Goal: Task Accomplishment & Management: Use online tool/utility

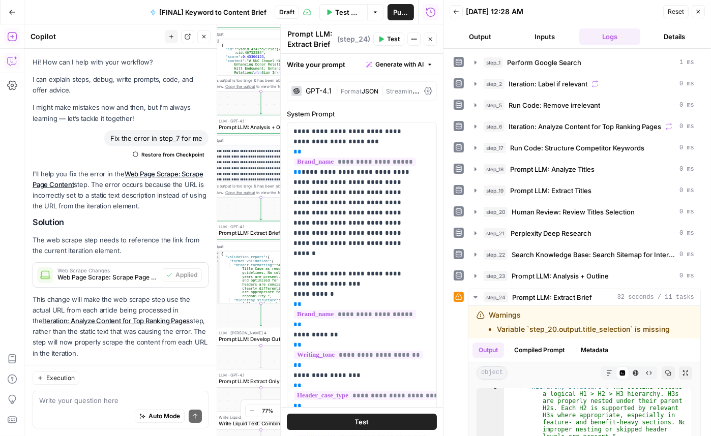
scroll to position [83, 0]
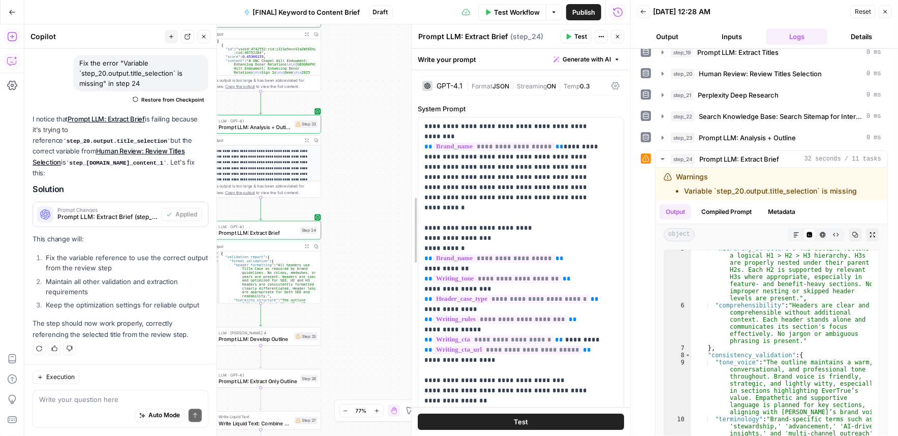
drag, startPoint x: 469, startPoint y: 141, endPoint x: 366, endPoint y: 179, distance: 110.0
click at [527, 15] on span "Test Workflow" at bounding box center [517, 12] width 46 height 10
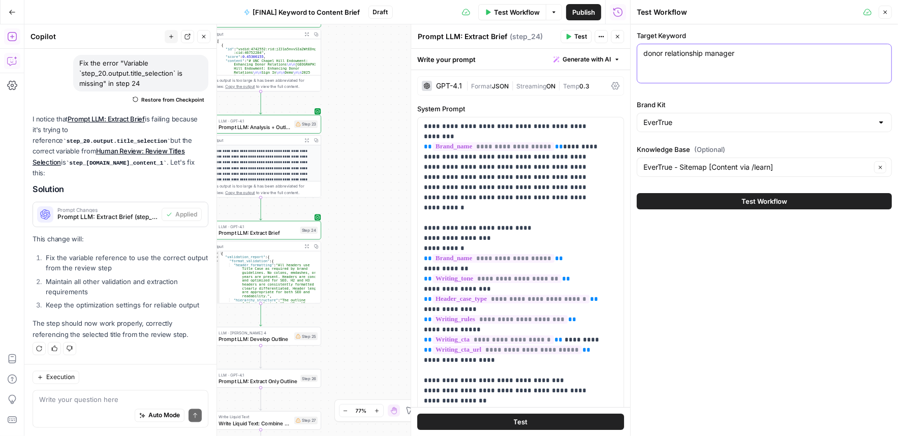
click at [710, 56] on textarea "donor relationship manager" at bounding box center [765, 53] width 242 height 10
click at [710, 201] on button "Test Workflow" at bounding box center [764, 201] width 255 height 16
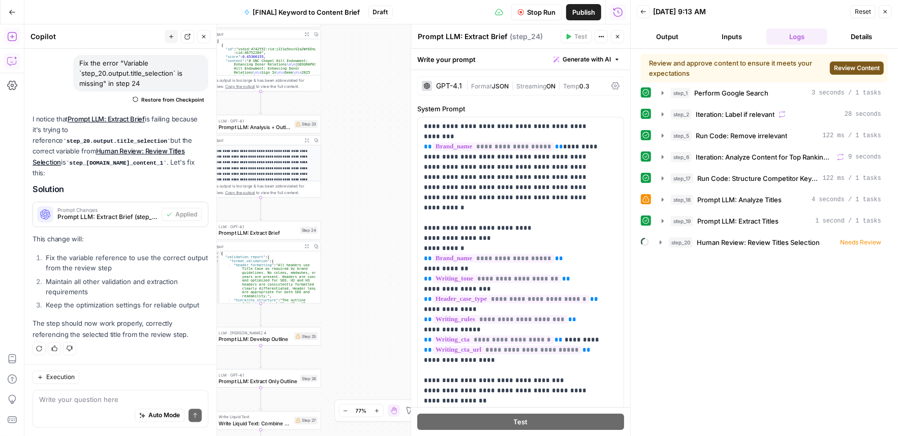
click at [710, 69] on span "Review Content" at bounding box center [857, 68] width 46 height 9
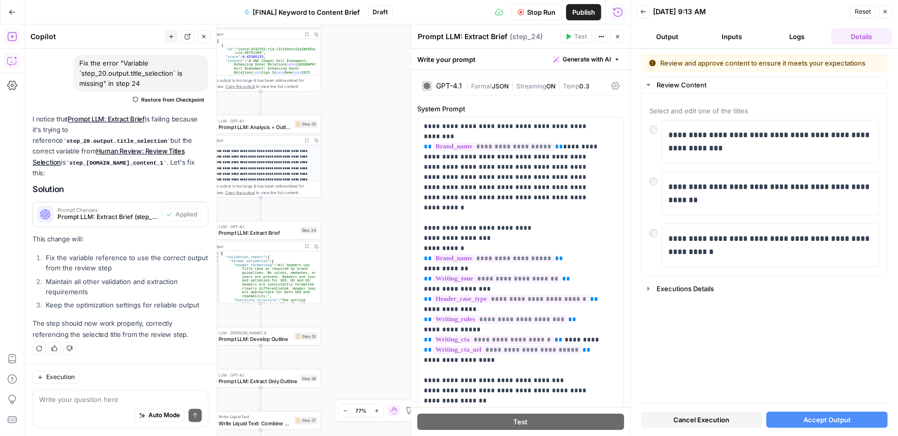
click at [710, 419] on span "Accept Output" at bounding box center [827, 420] width 47 height 10
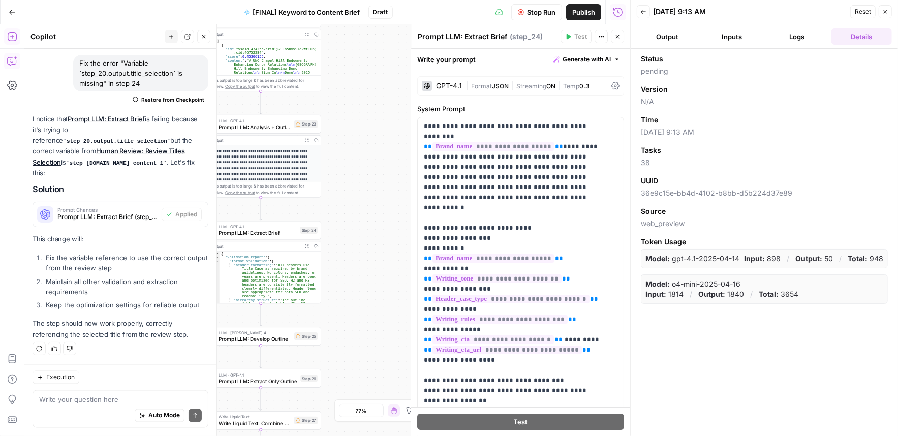
click at [710, 37] on button "Logs" at bounding box center [797, 36] width 61 height 16
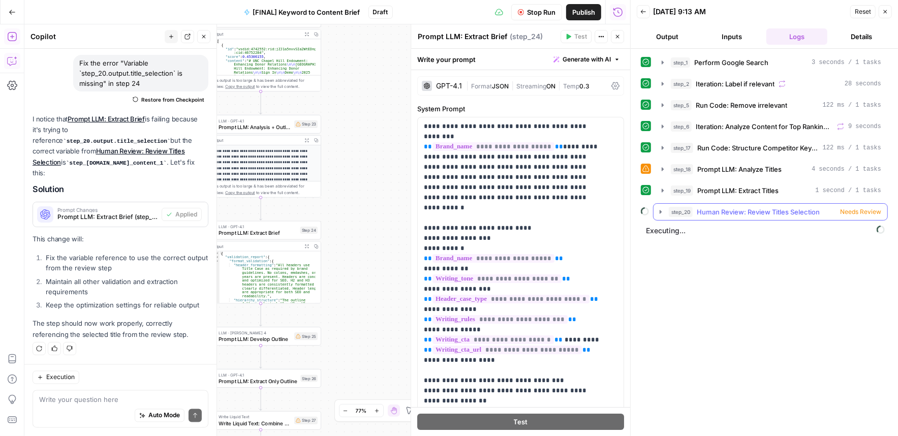
click at [710, 212] on span "Human Review: Review Titles Selection" at bounding box center [758, 212] width 123 height 10
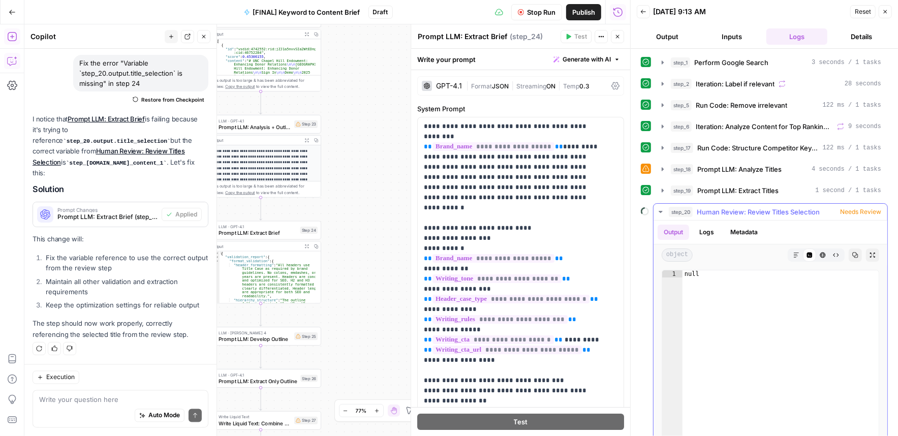
click at [710, 208] on span "Needs Review" at bounding box center [860, 211] width 41 height 9
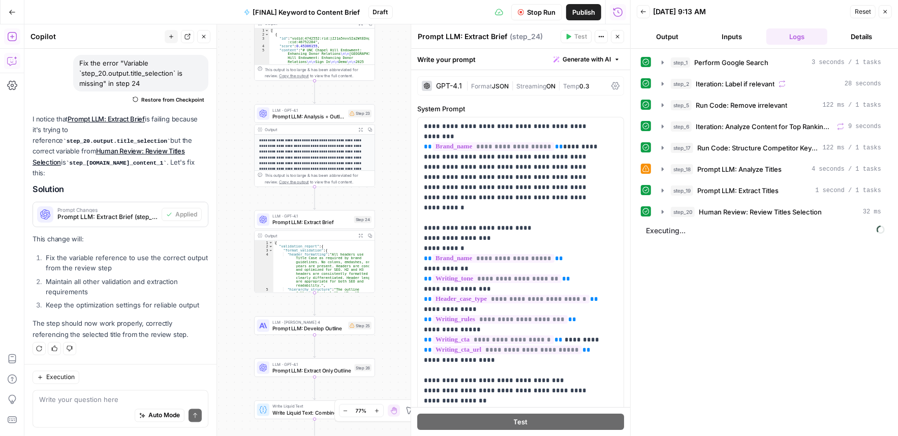
drag, startPoint x: 377, startPoint y: 216, endPoint x: 404, endPoint y: 177, distance: 46.7
click at [404, 178] on div "Workflow Set Inputs Inputs Google Search Perform Google Search Step 1 Output Ex…" at bounding box center [327, 230] width 606 height 412
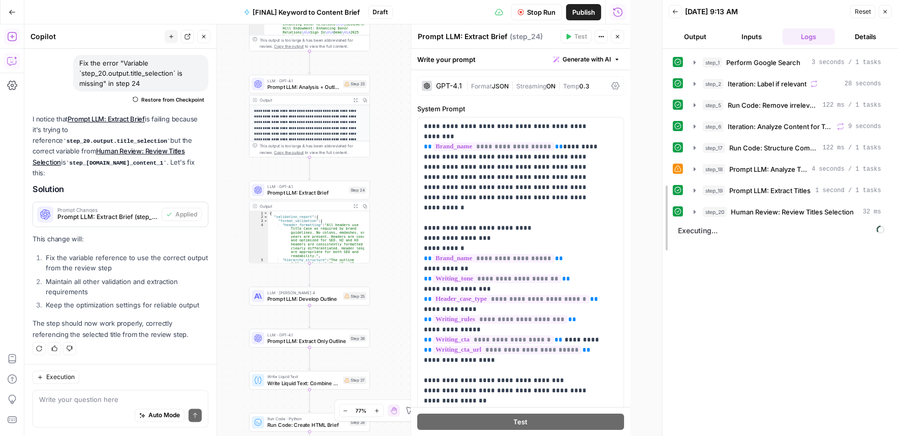
drag, startPoint x: 630, startPoint y: 72, endPoint x: 415, endPoint y: 74, distance: 215.6
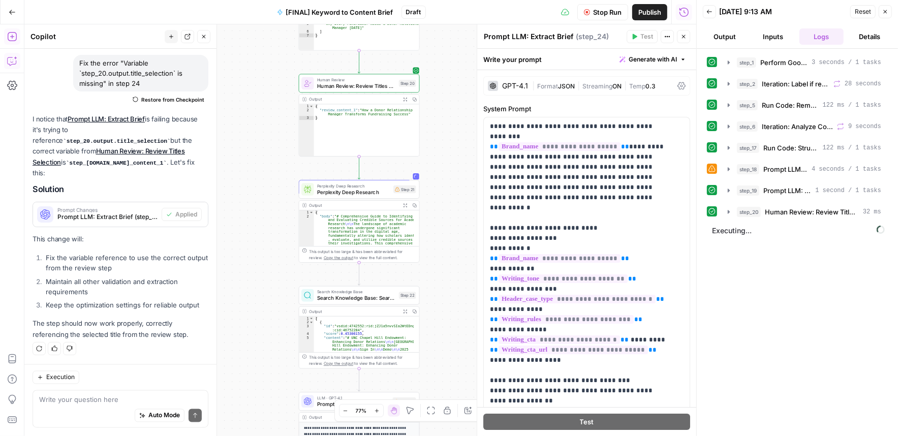
drag, startPoint x: 686, startPoint y: 36, endPoint x: 626, endPoint y: 1, distance: 69.9
click at [686, 37] on span "Close" at bounding box center [686, 37] width 1 height 1
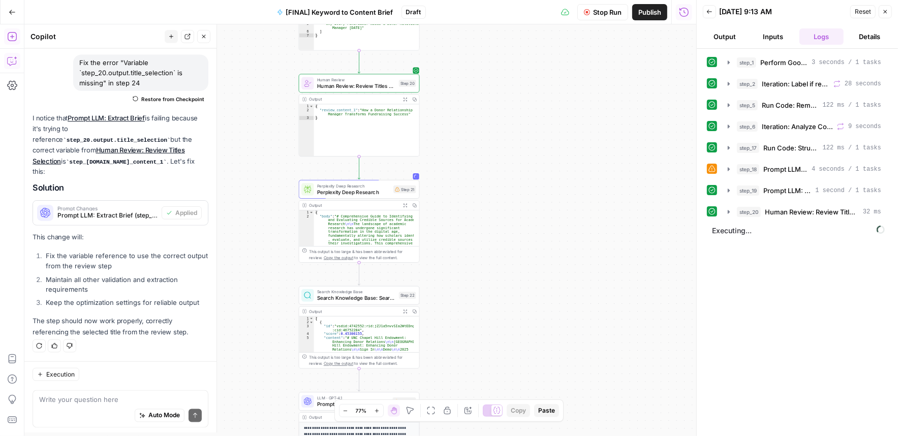
scroll to position [4774, 0]
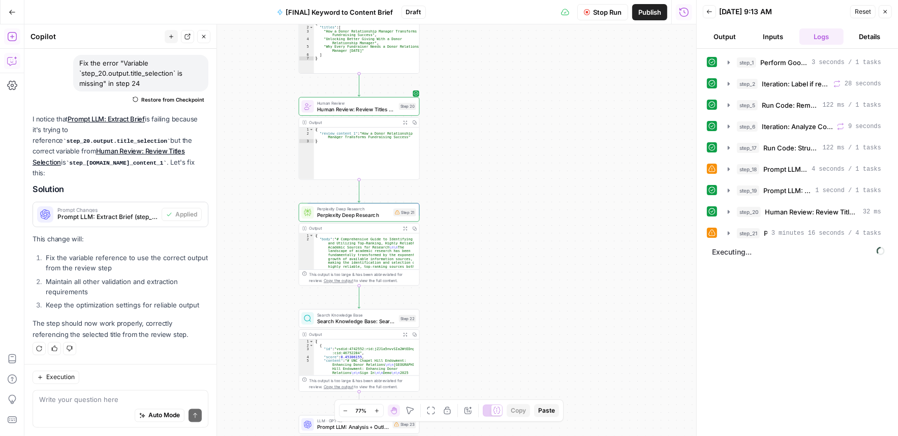
click at [376, 412] on icon "button" at bounding box center [377, 411] width 6 height 6
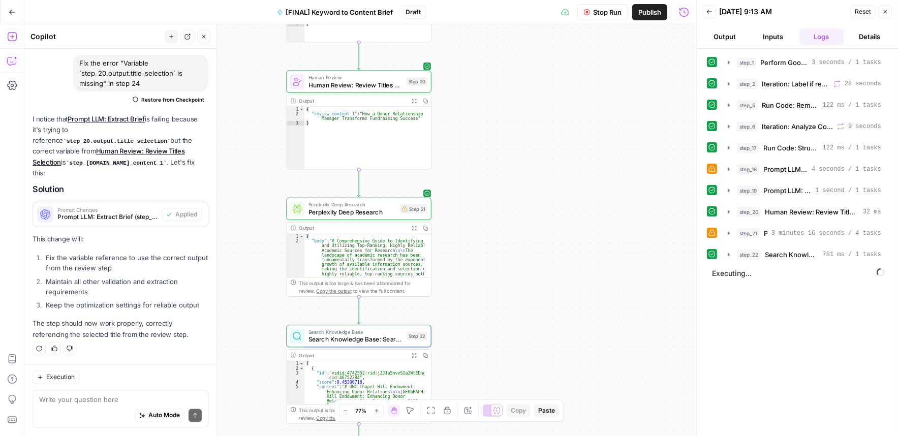
click at [377, 412] on icon "button" at bounding box center [377, 411] width 6 height 6
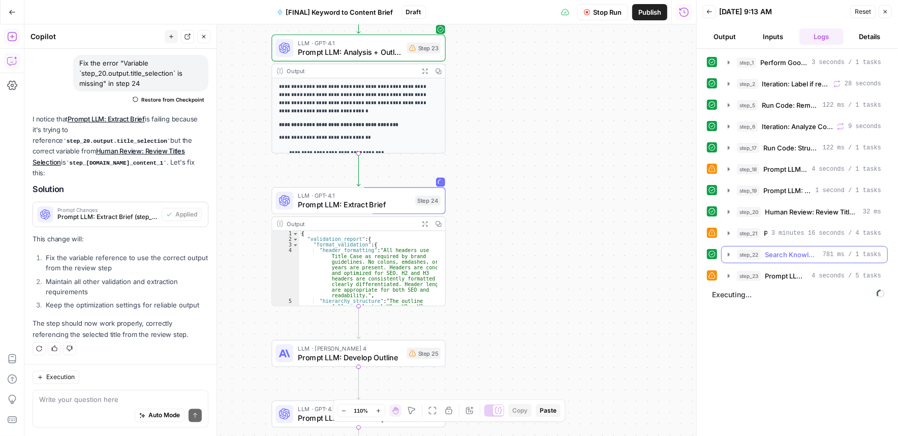
click at [710, 253] on icon "button" at bounding box center [729, 255] width 2 height 4
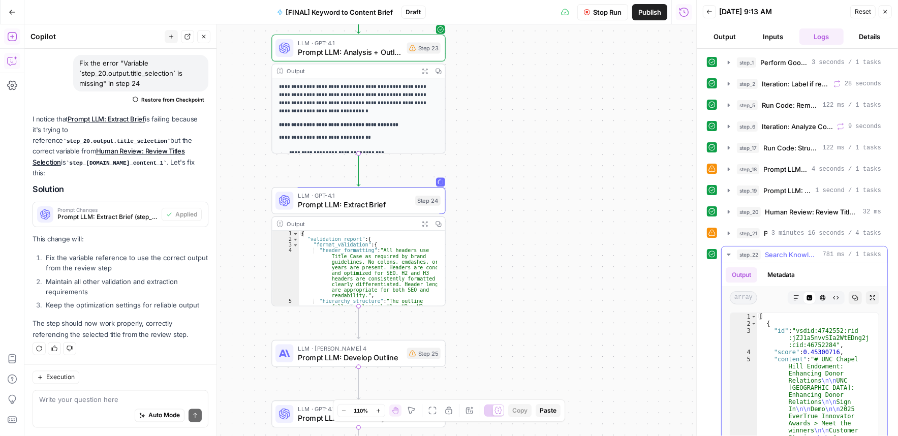
click at [710, 254] on icon "button" at bounding box center [729, 255] width 4 height 2
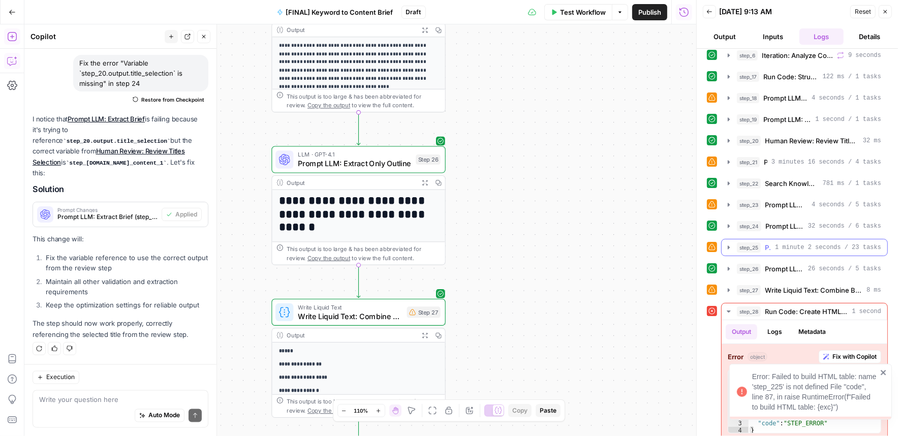
scroll to position [78, 0]
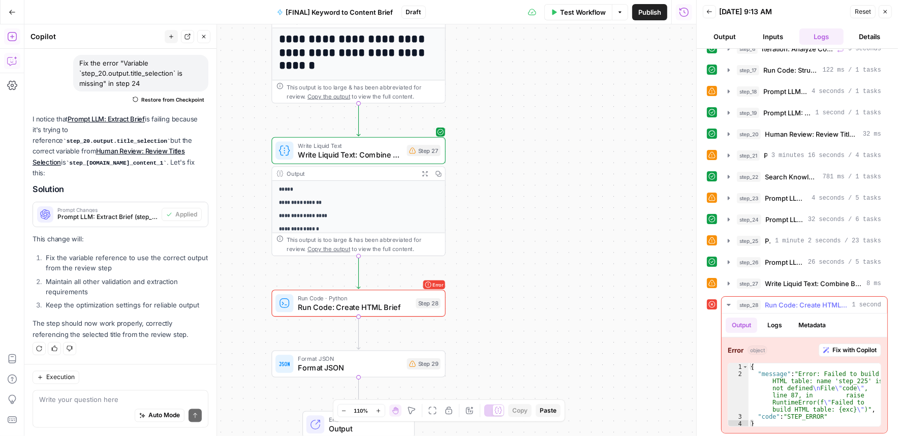
click at [710, 346] on span "Fix with Copilot" at bounding box center [855, 350] width 44 height 9
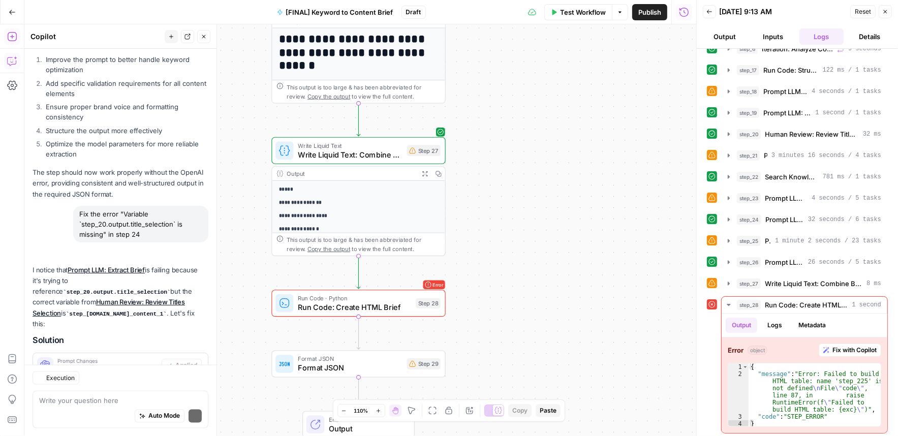
scroll to position [5135, 0]
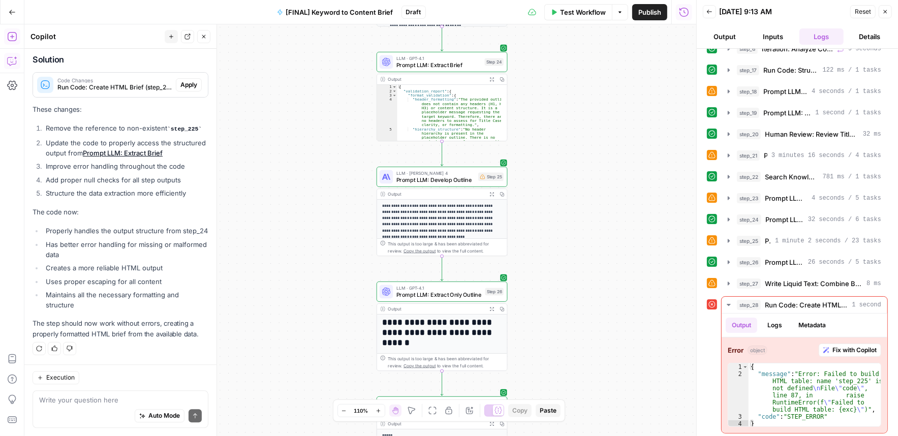
click at [188, 80] on span "Apply" at bounding box center [188, 84] width 17 height 9
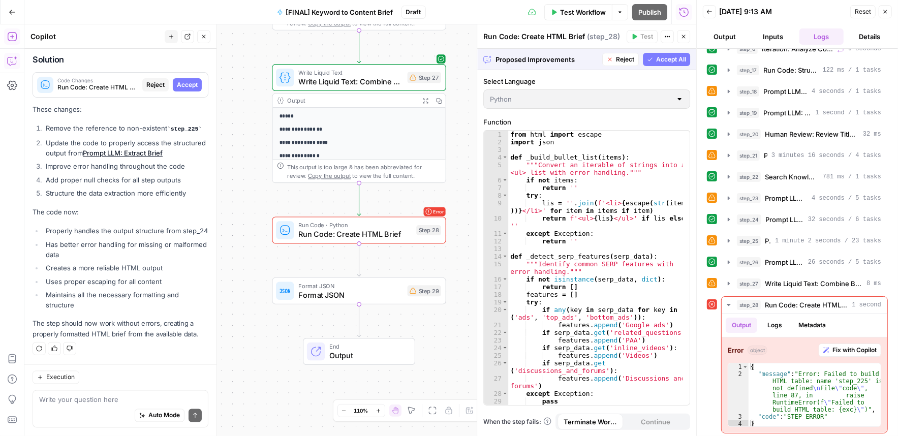
scroll to position [4940, 0]
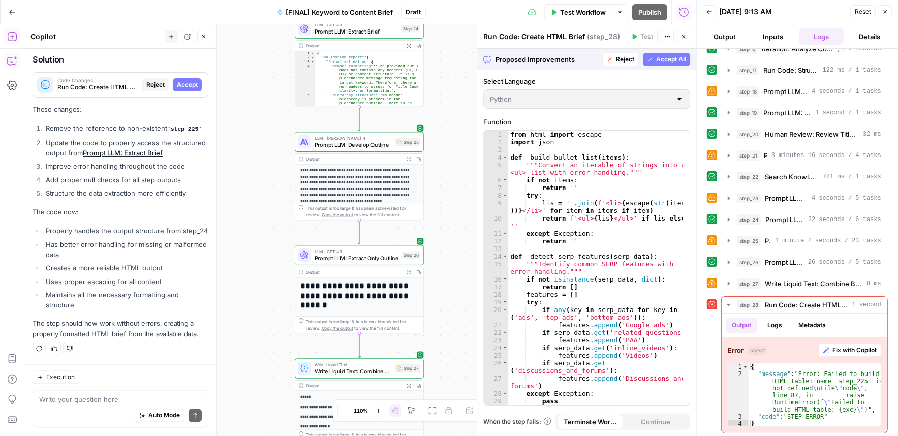
click at [184, 80] on span "Accept" at bounding box center [187, 84] width 21 height 9
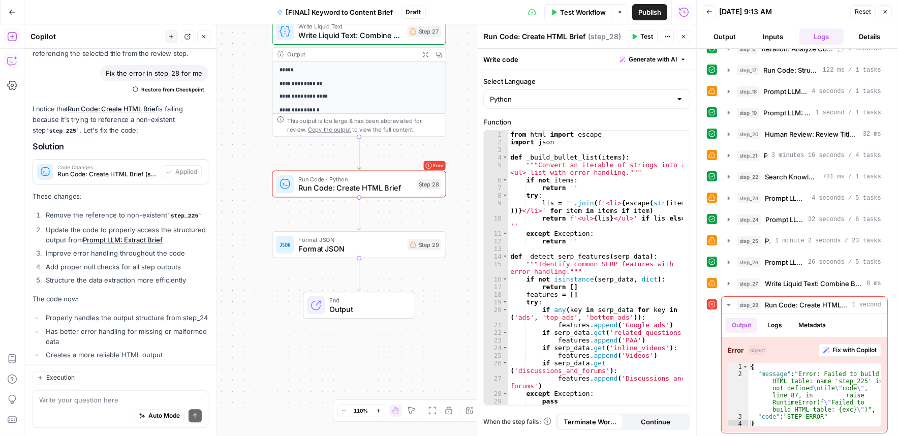
scroll to position [4967, 0]
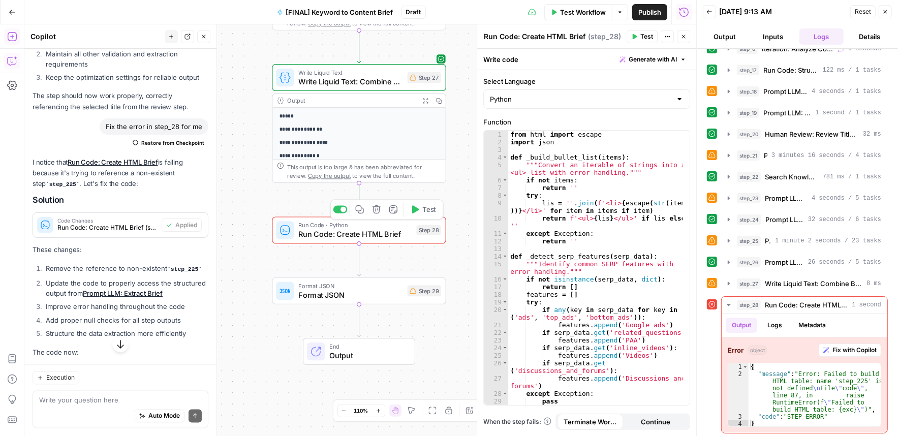
click at [422, 215] on button "Test" at bounding box center [423, 209] width 35 height 15
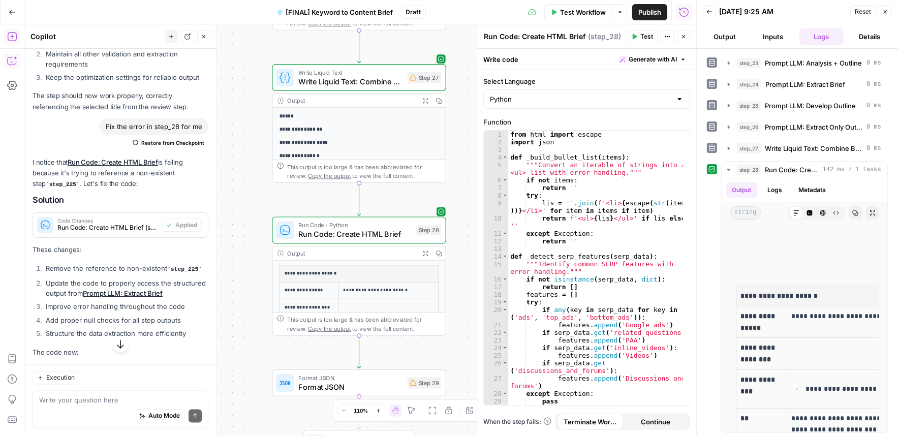
scroll to position [46, 0]
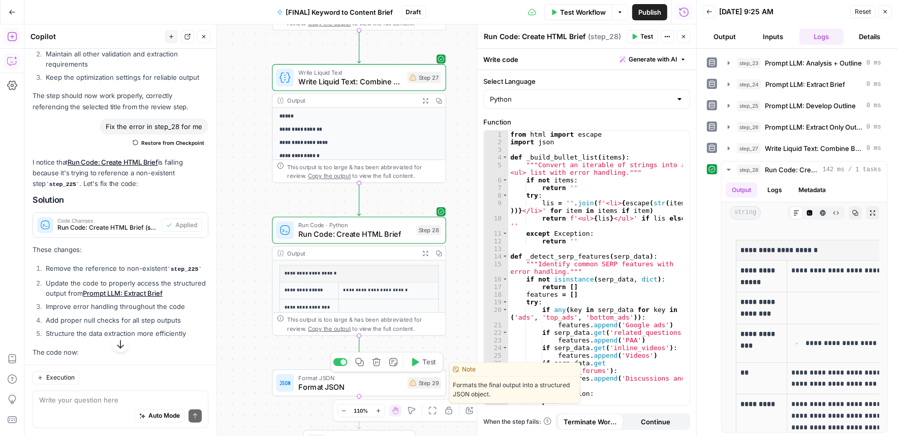
click at [380, 385] on span "Format JSON" at bounding box center [350, 386] width 104 height 11
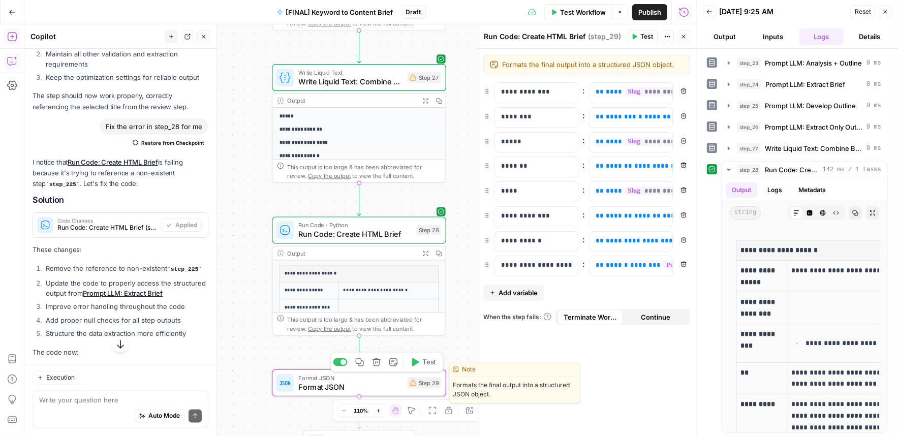
type textarea "Format JSON"
click at [427, 363] on span "Test" at bounding box center [429, 362] width 14 height 10
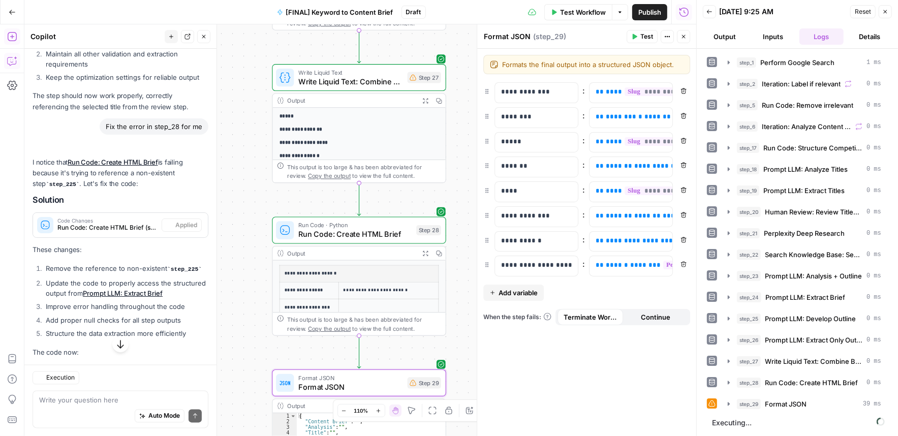
scroll to position [4967, 0]
click at [686, 35] on icon "button" at bounding box center [684, 37] width 6 height 6
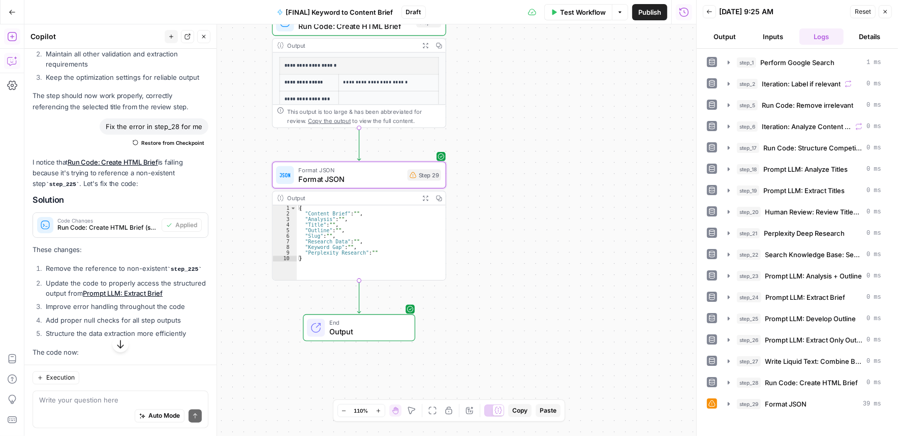
click at [374, 336] on span "Output" at bounding box center [367, 331] width 76 height 11
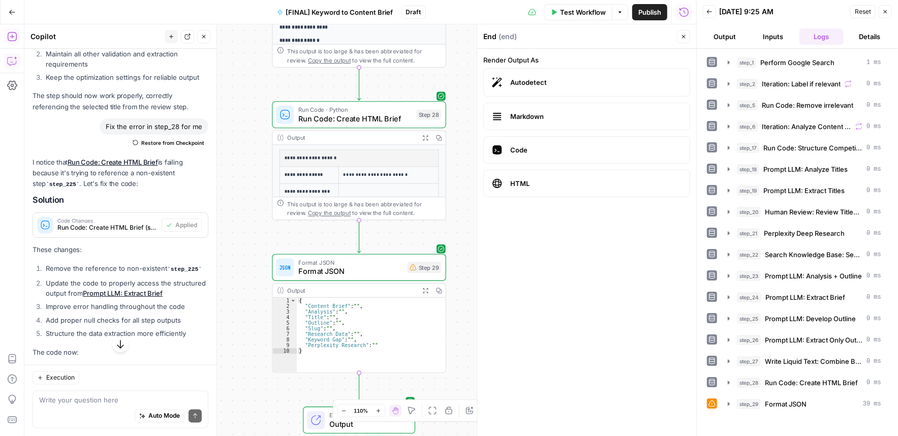
click at [389, 291] on div "Output" at bounding box center [351, 290] width 128 height 9
click at [425, 290] on icon "button" at bounding box center [425, 290] width 6 height 6
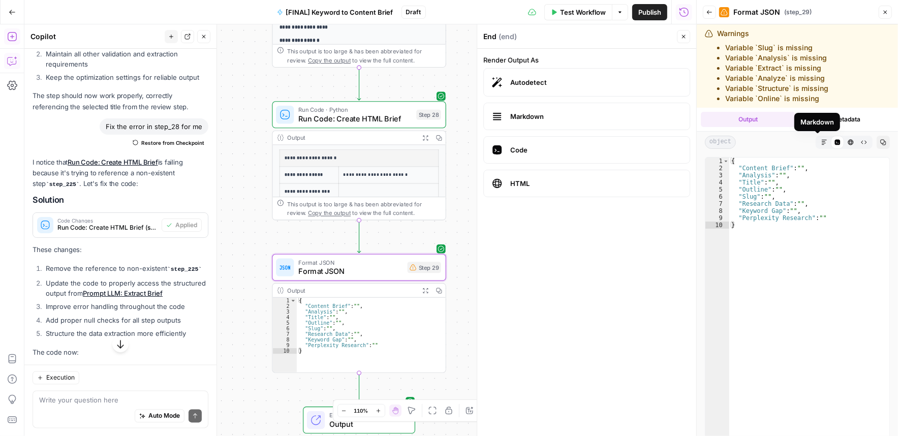
click at [710, 142] on icon "button" at bounding box center [825, 142] width 6 height 6
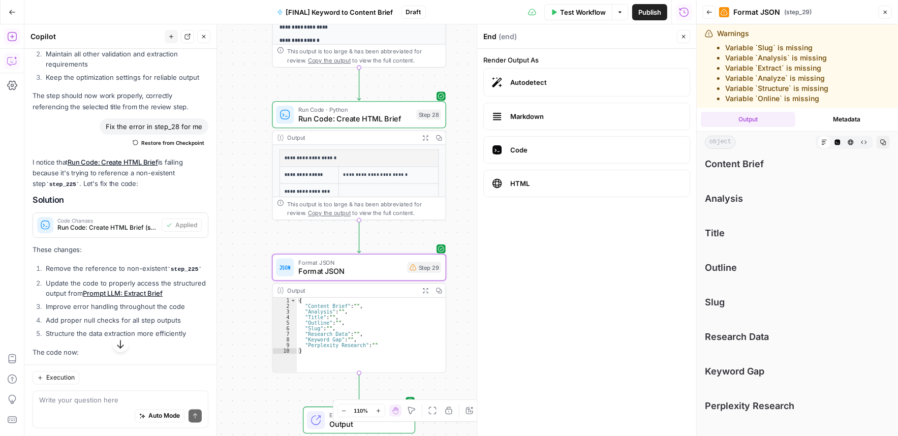
drag, startPoint x: 828, startPoint y: 99, endPoint x: 724, endPoint y: 46, distance: 116.4
click at [710, 46] on div "Warnings Variable `Slug` is missing Variable `Analysis` is missing Variable `Ex…" at bounding box center [782, 65] width 155 height 75
copy ul "Variable `Slug` is missing Variable `Analysis` is missing Variable `Extract` is…"
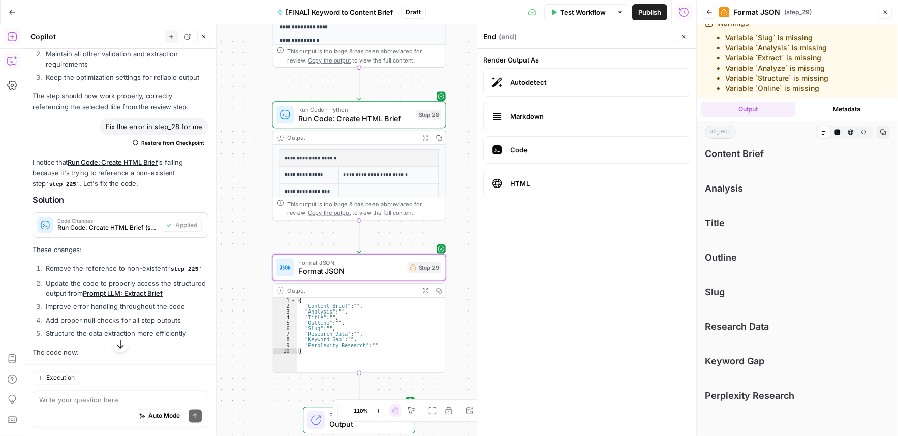
scroll to position [0, 0]
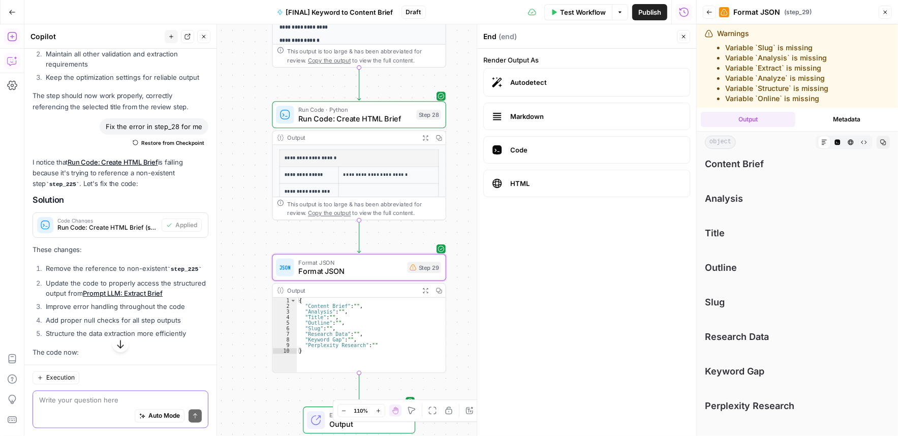
click at [58, 405] on textarea at bounding box center [120, 400] width 163 height 10
paste textarea "Variable `Slug` is missing Variable `Analysis` is missing Variable `Extract` is…"
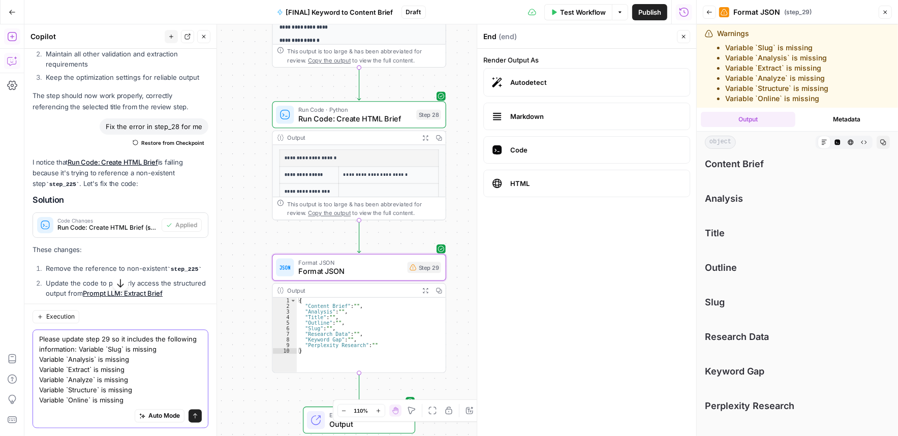
drag, startPoint x: 127, startPoint y: 403, endPoint x: 164, endPoint y: 340, distance: 73.0
click at [164, 340] on textarea "Please update step 29 so it includes the following information: Variable `Slug`…" at bounding box center [120, 369] width 163 height 71
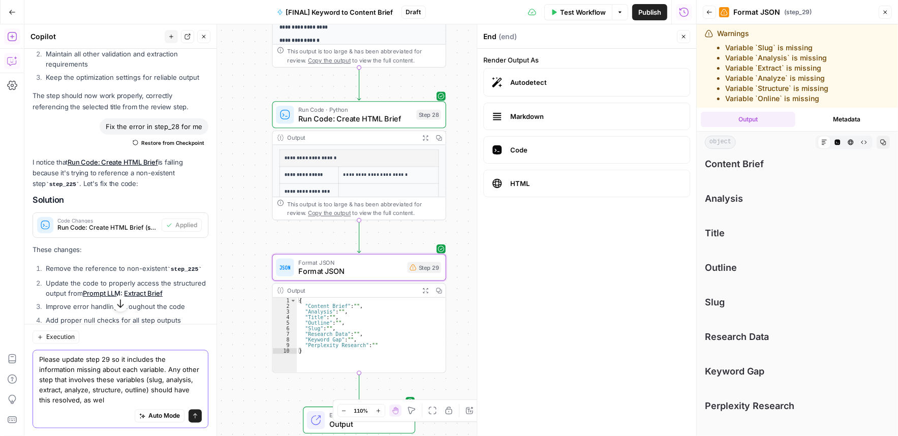
type textarea "Please update step 29 so it includes the information missing about each variabl…"
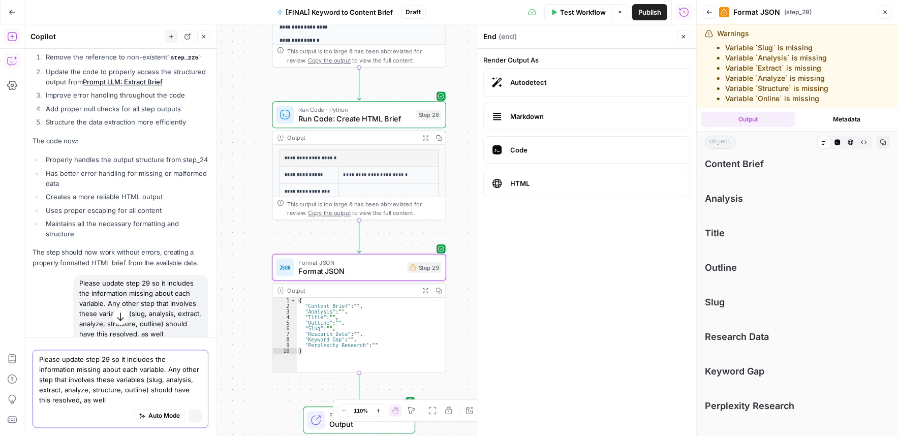
scroll to position [4772, 0]
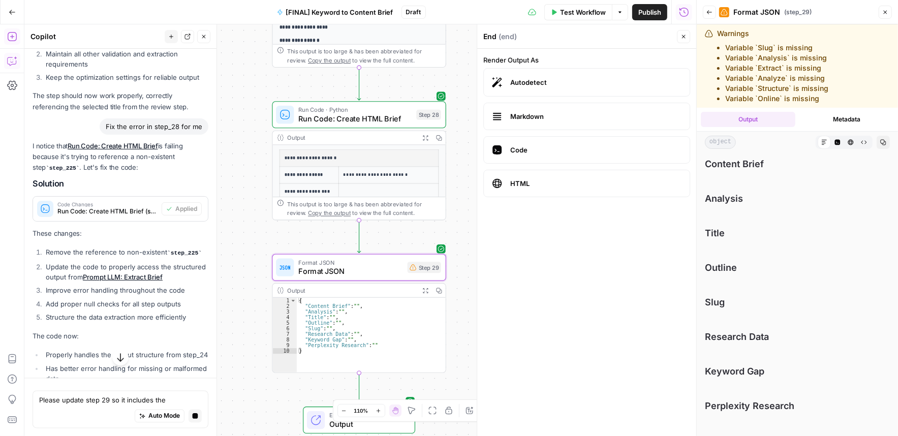
click at [426, 140] on icon "button" at bounding box center [425, 138] width 6 height 6
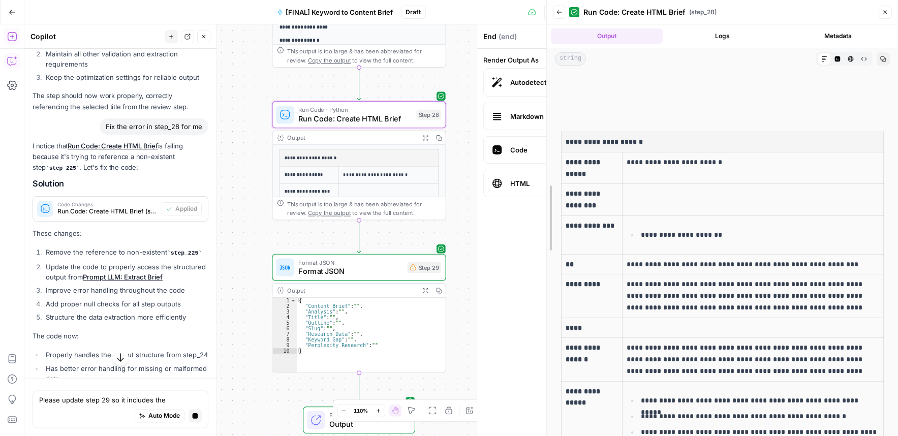
drag, startPoint x: 695, startPoint y: 294, endPoint x: 545, endPoint y: 294, distance: 150.0
click at [545, 294] on div at bounding box center [547, 218] width 10 height 436
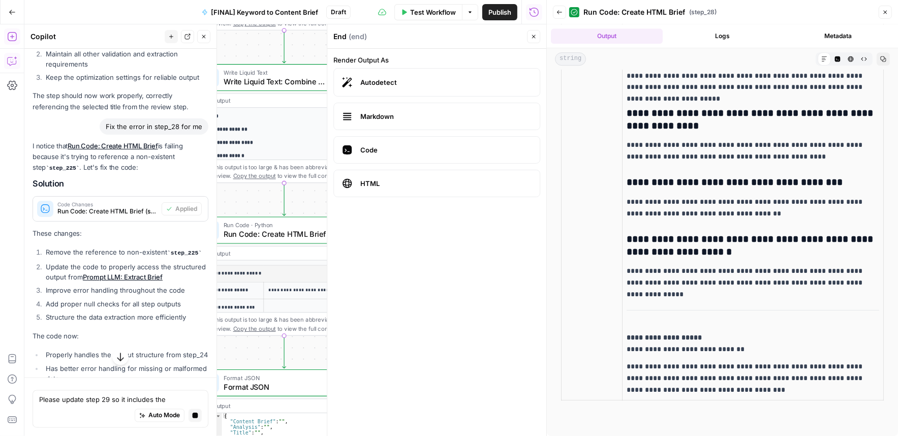
scroll to position [5141, 0]
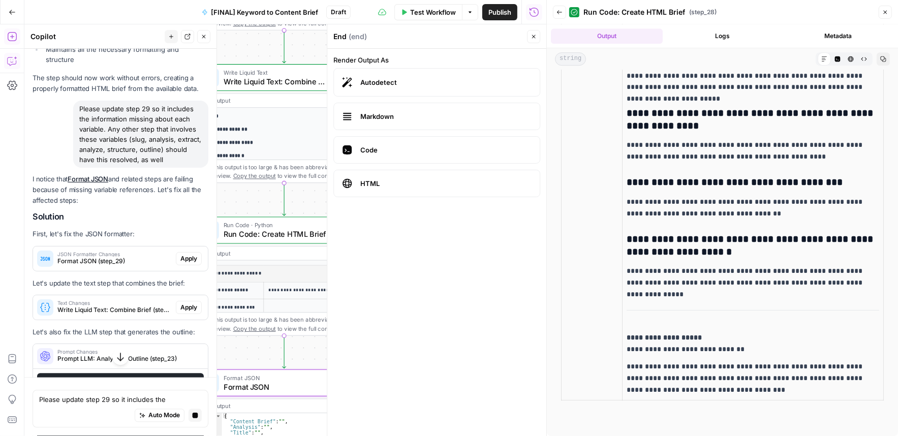
click at [183, 263] on span "Apply" at bounding box center [188, 258] width 17 height 9
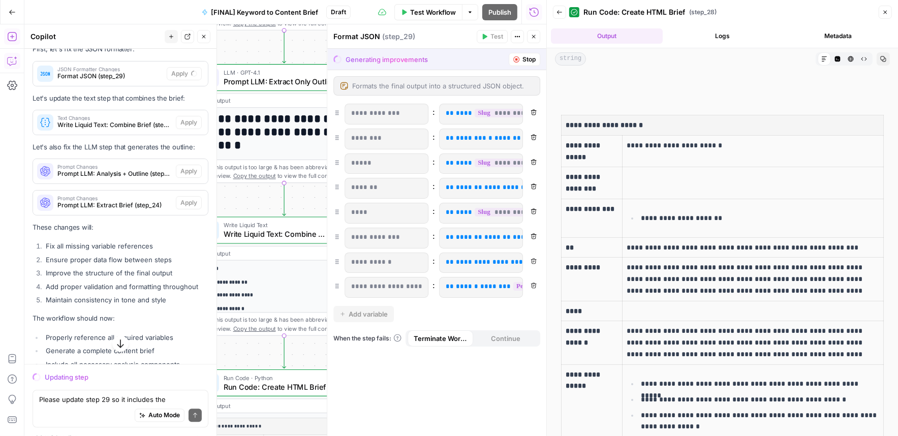
scroll to position [0, 0]
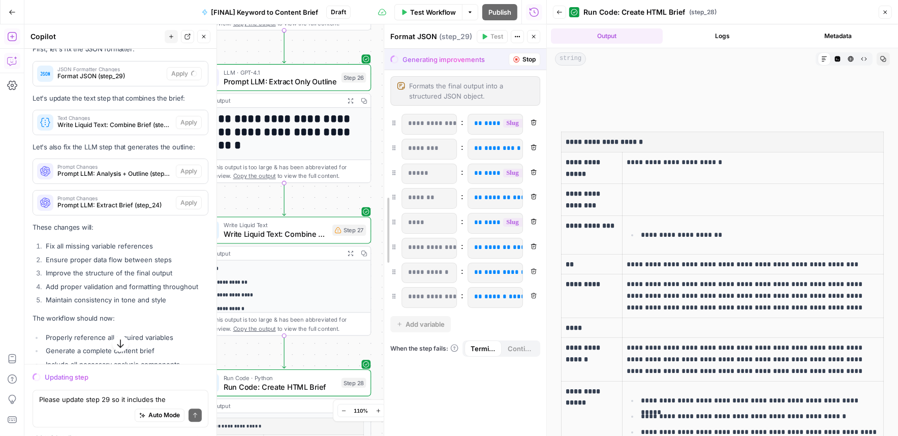
drag, startPoint x: 330, startPoint y: 184, endPoint x: 404, endPoint y: 184, distance: 73.7
click at [540, 36] on header "Format JSON ( step_29 ) Test Actions Close" at bounding box center [465, 36] width 162 height 24
click at [533, 38] on icon "button" at bounding box center [534, 37] width 6 height 6
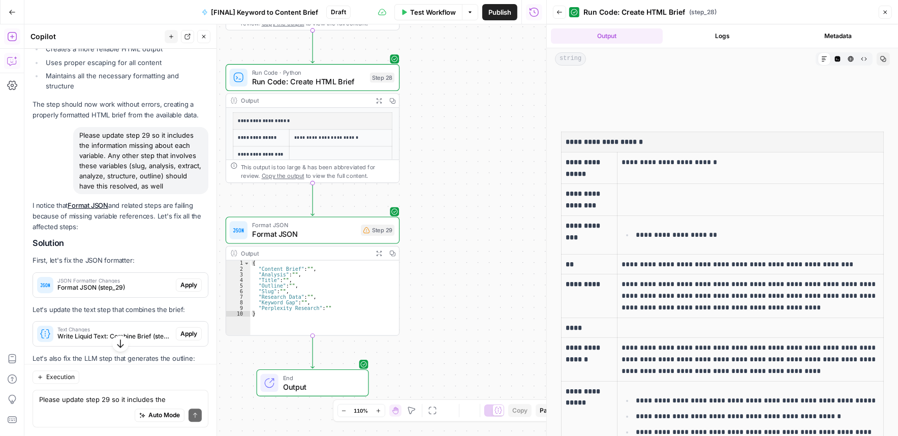
scroll to position [5538, 0]
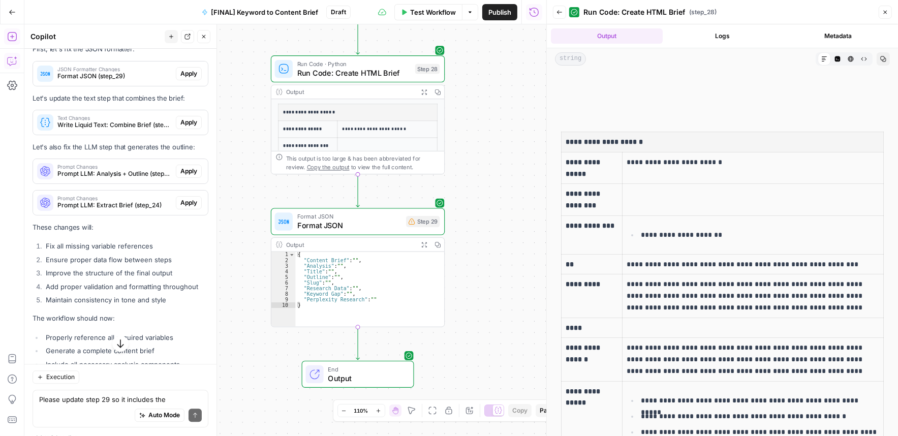
drag, startPoint x: 467, startPoint y: 145, endPoint x: 497, endPoint y: 145, distance: 30.5
click at [497, 143] on div "Workflow Set Inputs Inputs Google Search Perform Google Search Step 1 Output Ex…" at bounding box center [285, 230] width 522 height 412
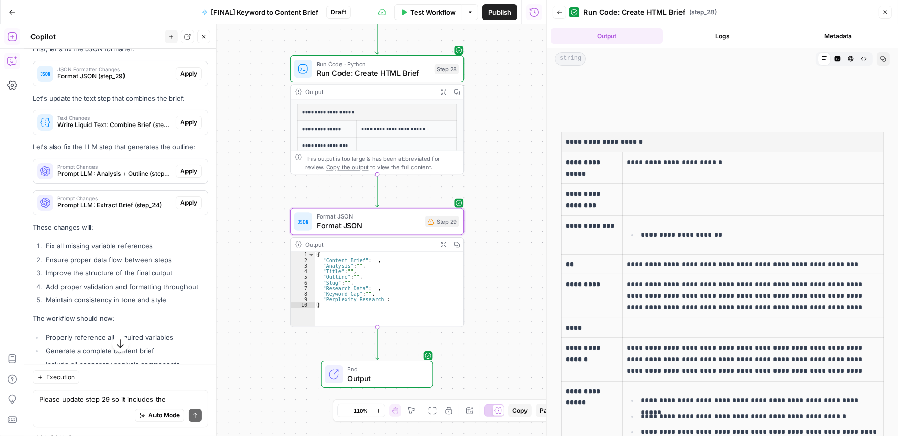
click at [183, 78] on span "Apply" at bounding box center [188, 73] width 17 height 9
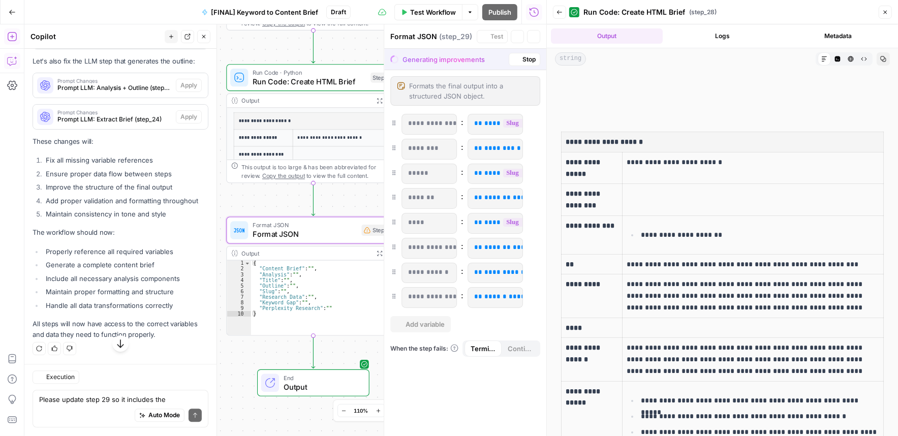
scroll to position [5326, 0]
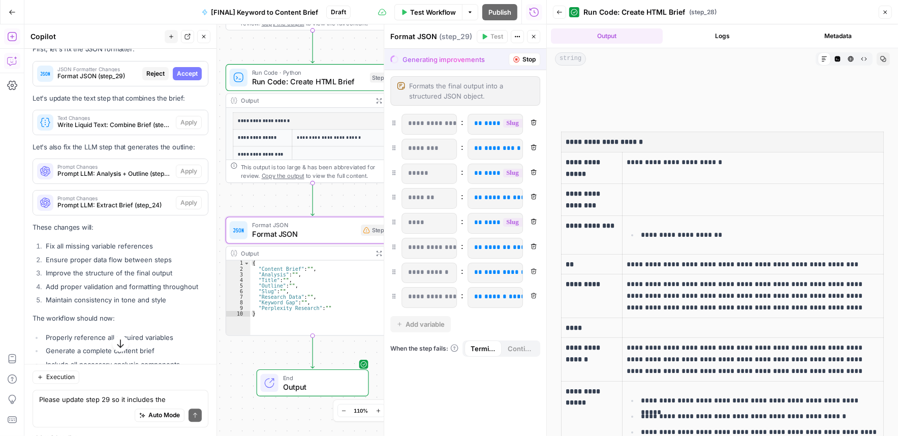
click at [191, 80] on button "Accept" at bounding box center [187, 73] width 29 height 13
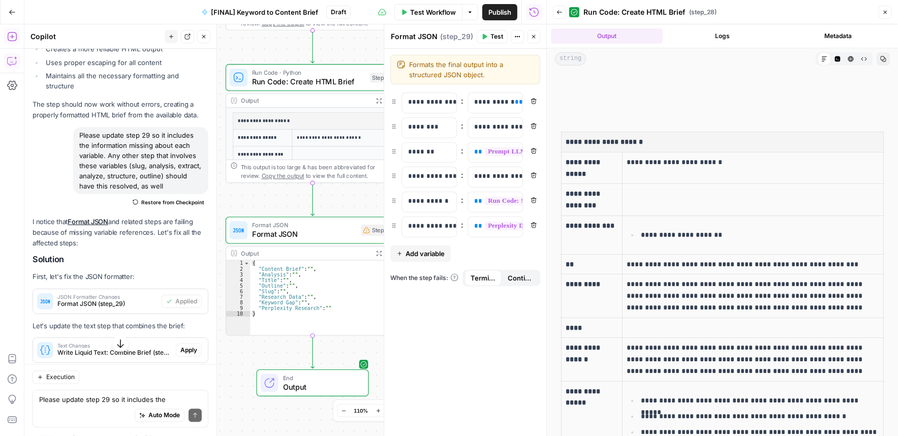
scroll to position [5554, 0]
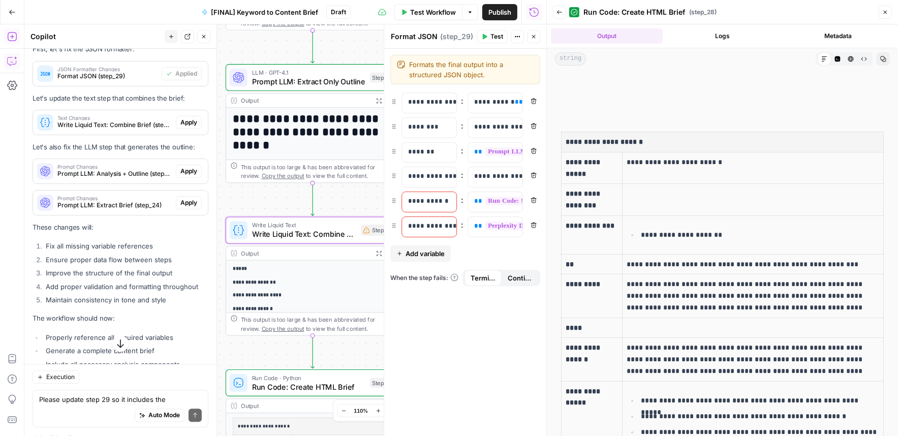
click at [193, 129] on button "Apply" at bounding box center [189, 122] width 26 height 13
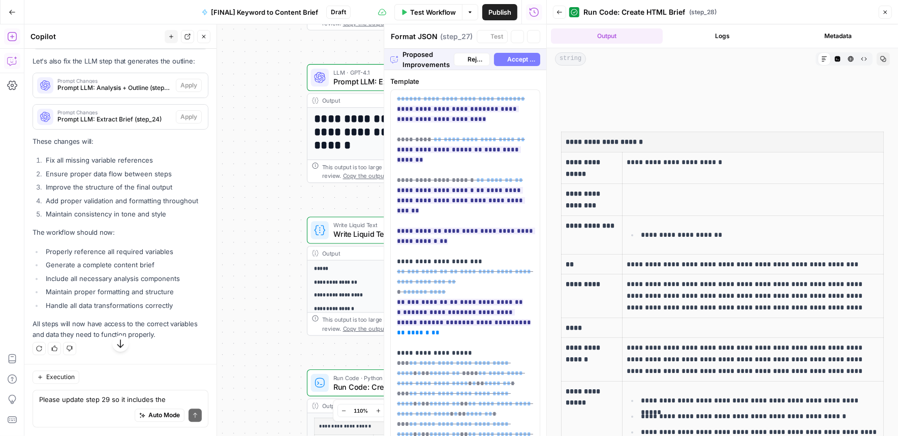
type textarea "Write Liquid Text: Combine Brief"
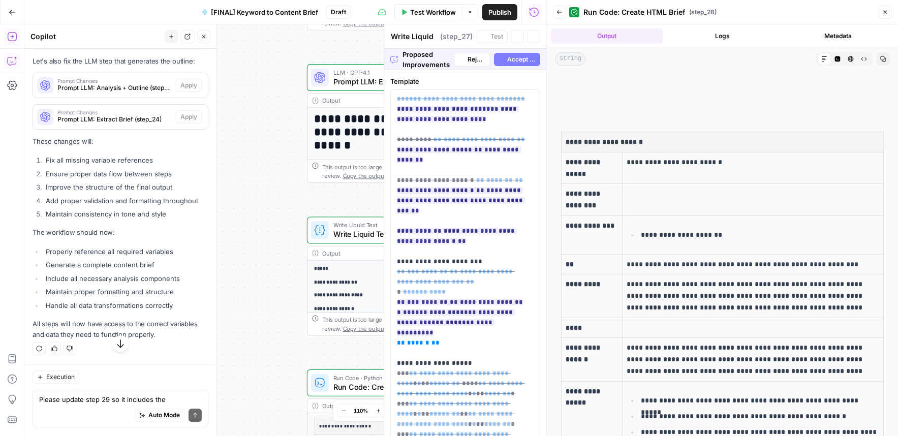
scroll to position [5326, 0]
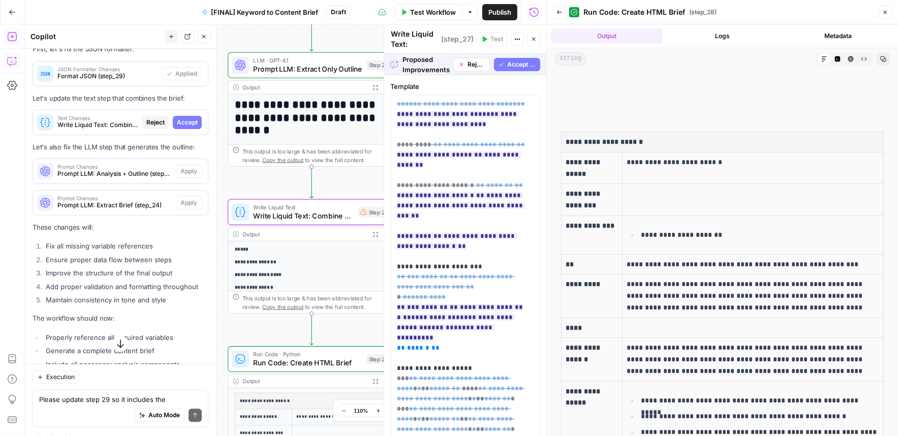
click at [193, 129] on button "Accept" at bounding box center [187, 122] width 29 height 13
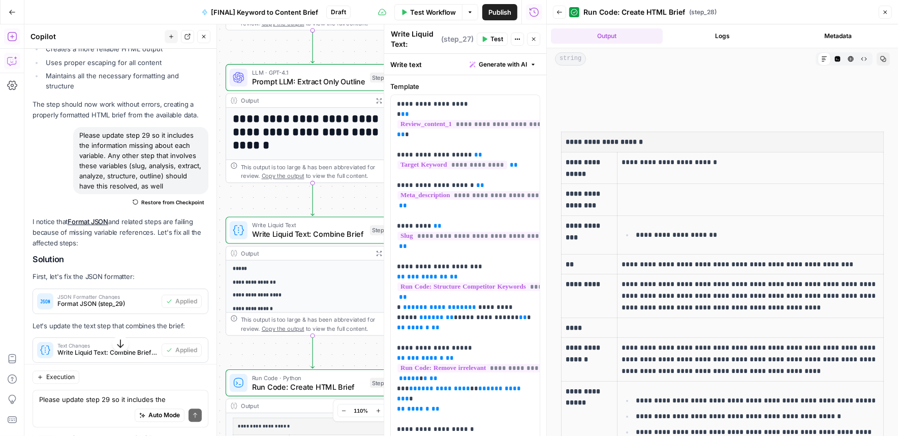
scroll to position [5554, 0]
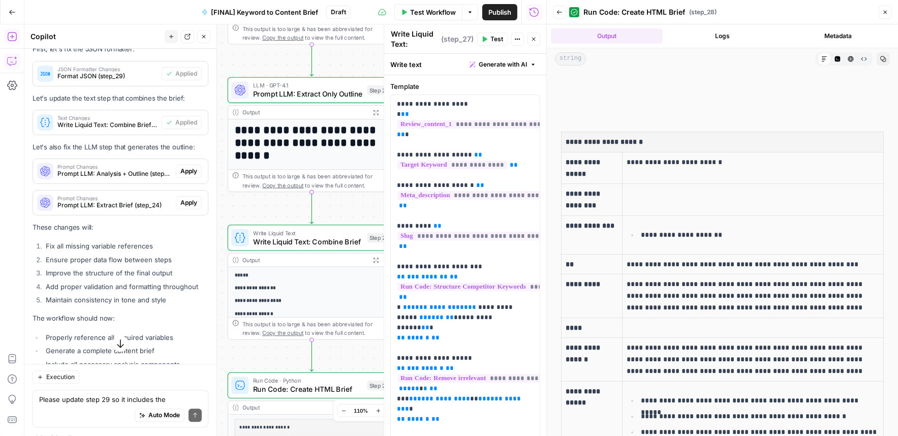
click at [187, 176] on span "Apply" at bounding box center [188, 171] width 17 height 9
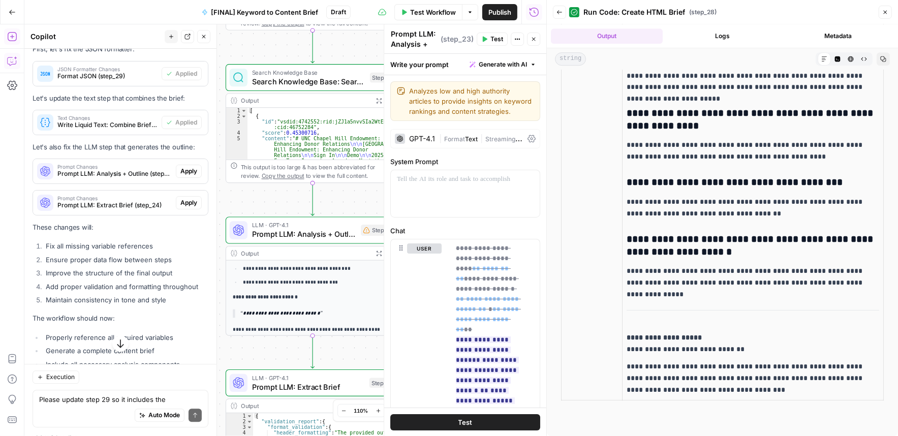
scroll to position [2721, 0]
click at [184, 176] on span "Apply" at bounding box center [188, 171] width 17 height 9
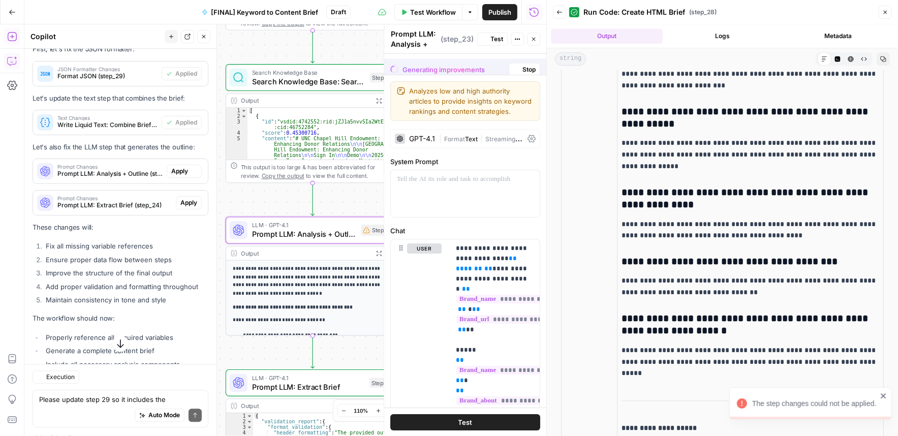
scroll to position [0, 0]
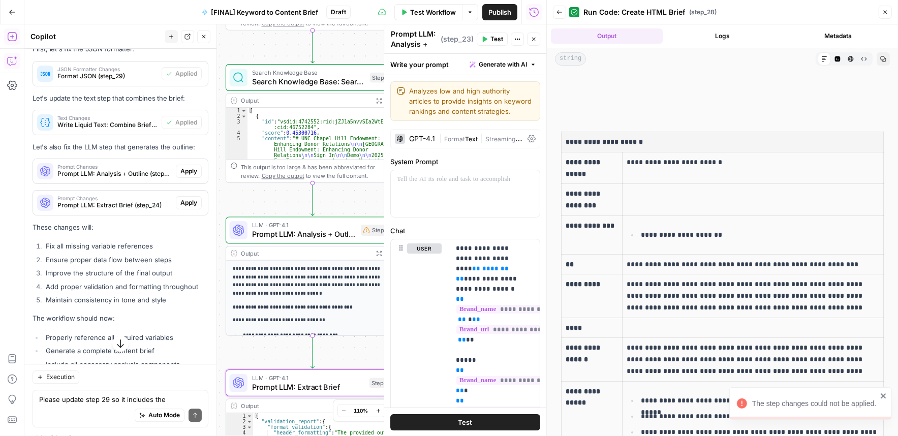
click at [183, 207] on span "Apply" at bounding box center [188, 202] width 17 height 9
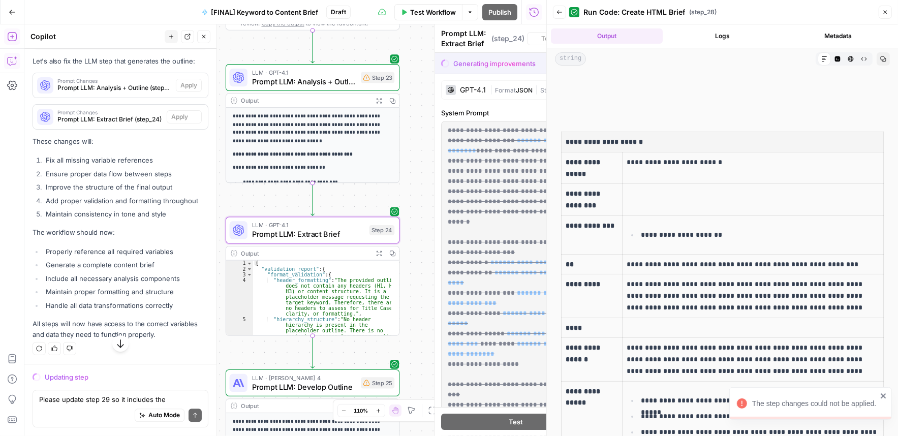
scroll to position [5326, 0]
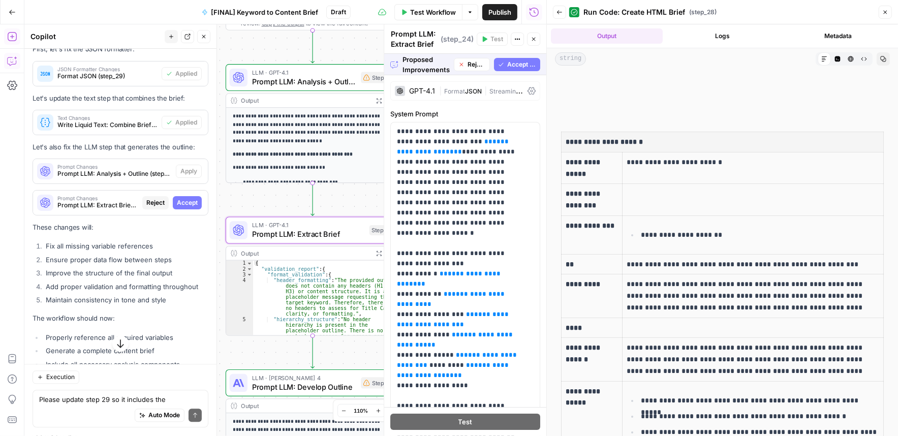
click at [178, 215] on div "Prompt Changes Prompt LLM: Extract Brief (step_24) Reject Accept" at bounding box center [120, 203] width 175 height 24
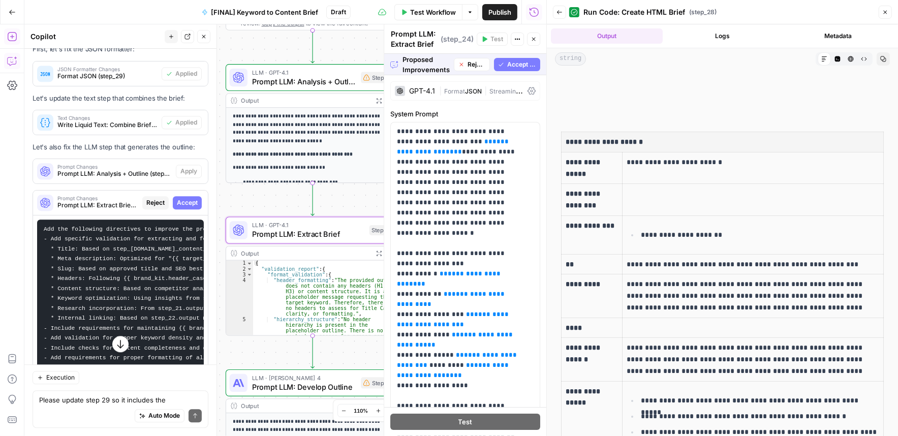
click at [184, 207] on span "Accept" at bounding box center [187, 202] width 21 height 9
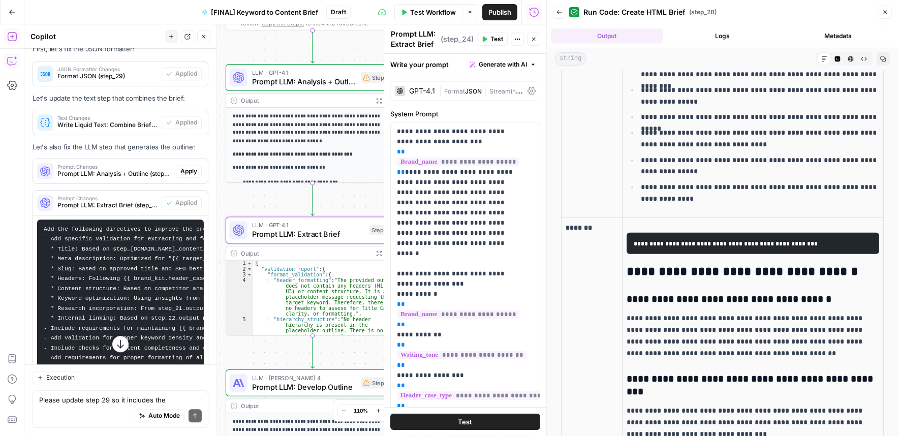
scroll to position [693, 0]
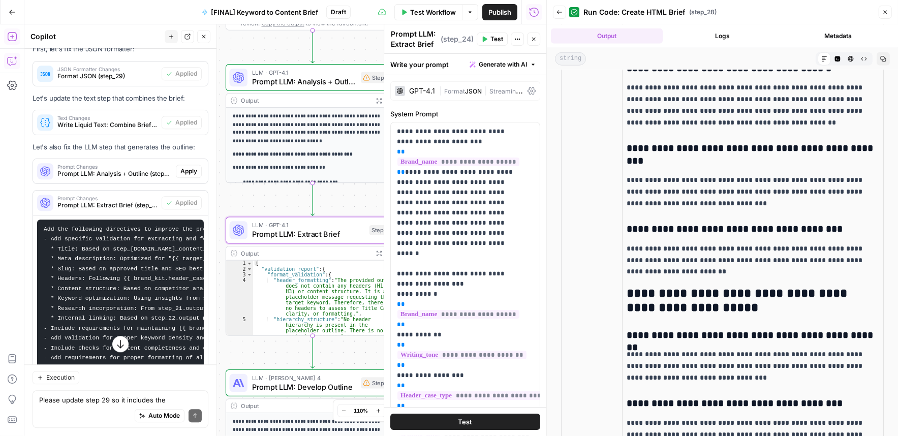
click at [417, 15] on span "Test Workflow" at bounding box center [433, 12] width 46 height 10
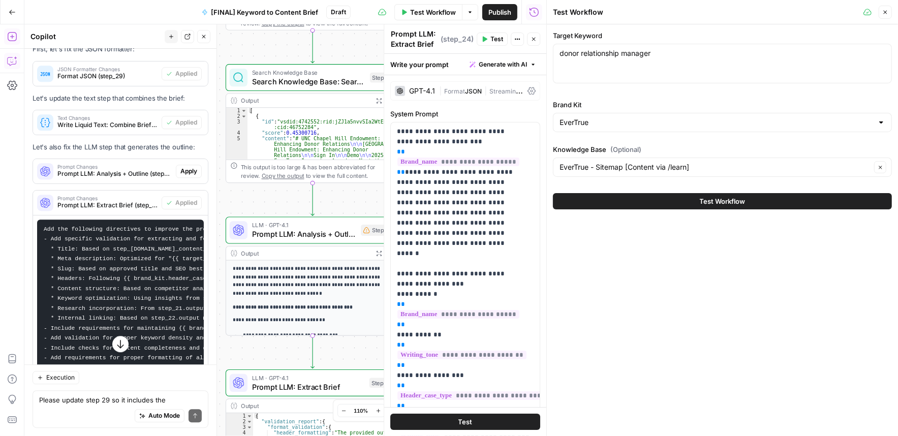
click at [710, 204] on button "Test Workflow" at bounding box center [722, 201] width 339 height 16
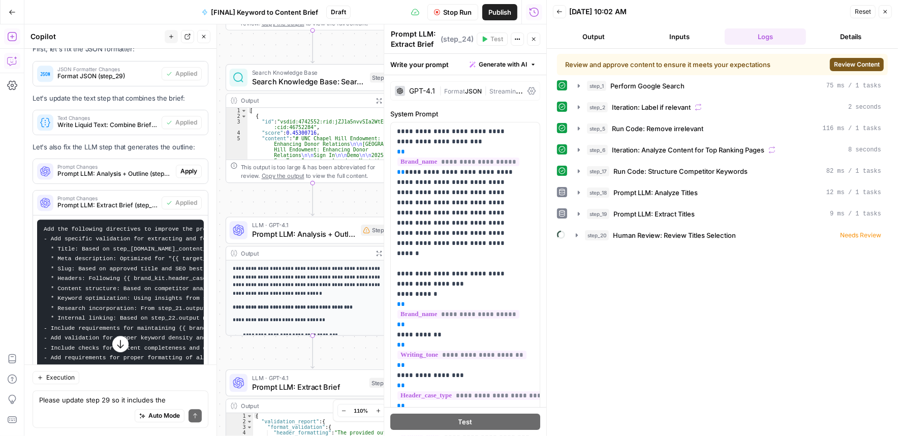
click at [710, 64] on span "Review Content" at bounding box center [857, 64] width 46 height 9
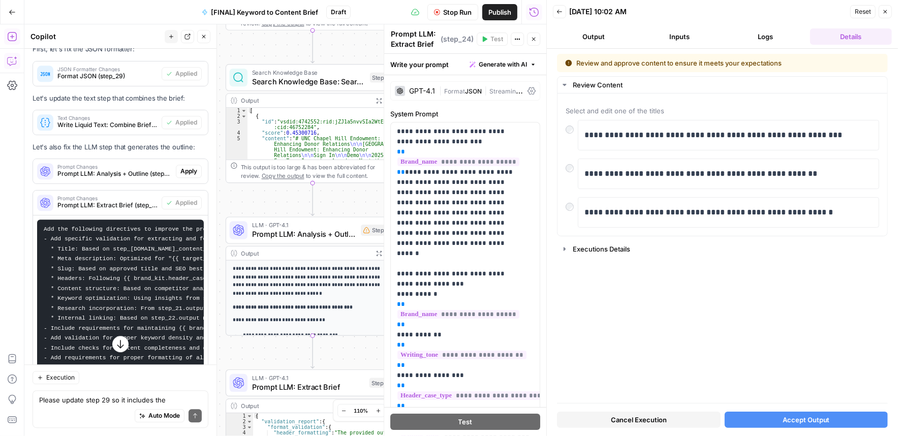
click at [710, 422] on button "Accept Output" at bounding box center [807, 420] width 164 height 16
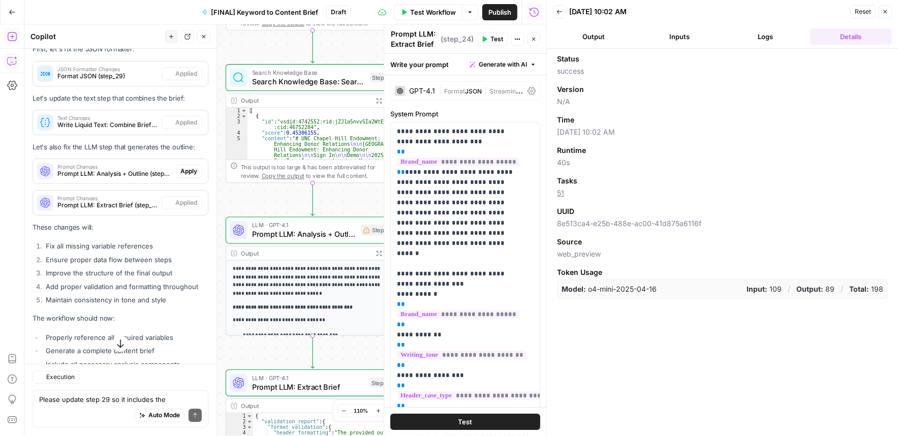
scroll to position [5554, 0]
click at [710, 37] on button "Logs" at bounding box center [766, 36] width 82 height 16
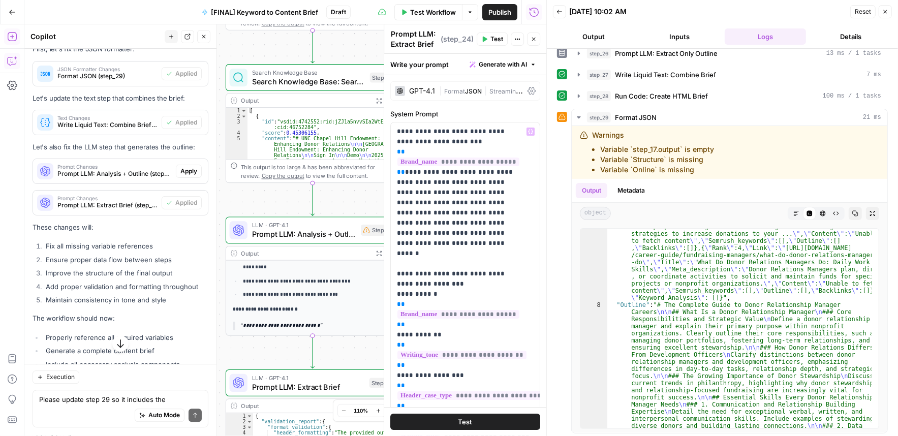
scroll to position [105, 0]
click at [532, 39] on icon "button" at bounding box center [534, 39] width 6 height 6
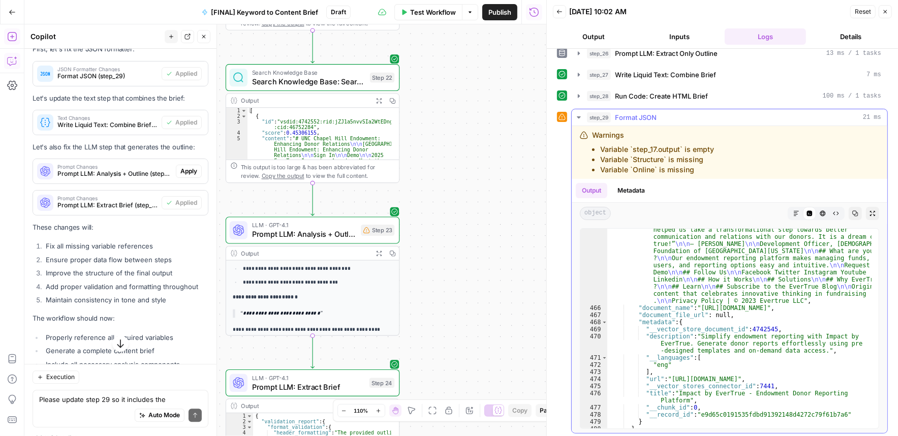
scroll to position [12242, 0]
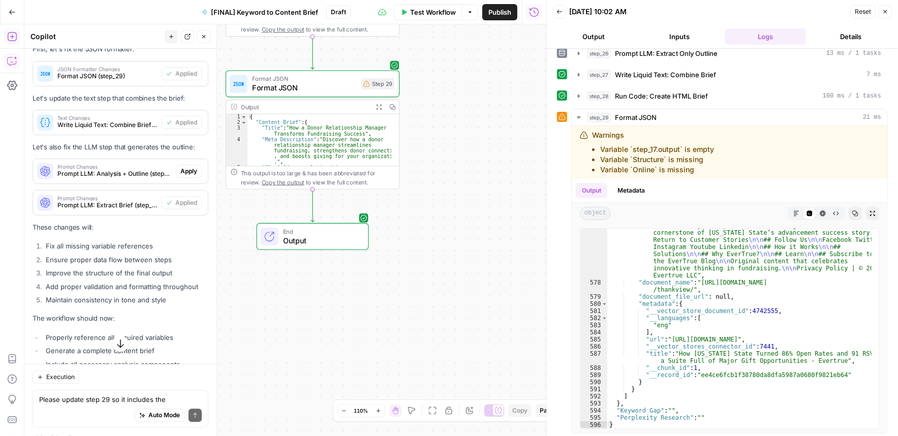
type textarea "**********"
click at [348, 145] on div "{ "Content Brief" : { "Title" : "How a Donor Relationship Manager Transforms Fu…" at bounding box center [320, 148] width 144 height 69
click at [380, 107] on icon "button" at bounding box center [378, 106] width 5 height 5
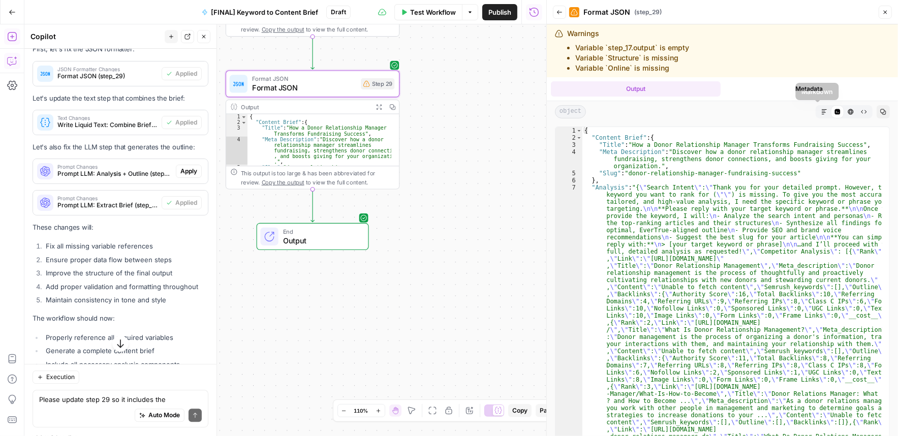
click at [710, 109] on icon "button" at bounding box center [825, 112] width 6 height 6
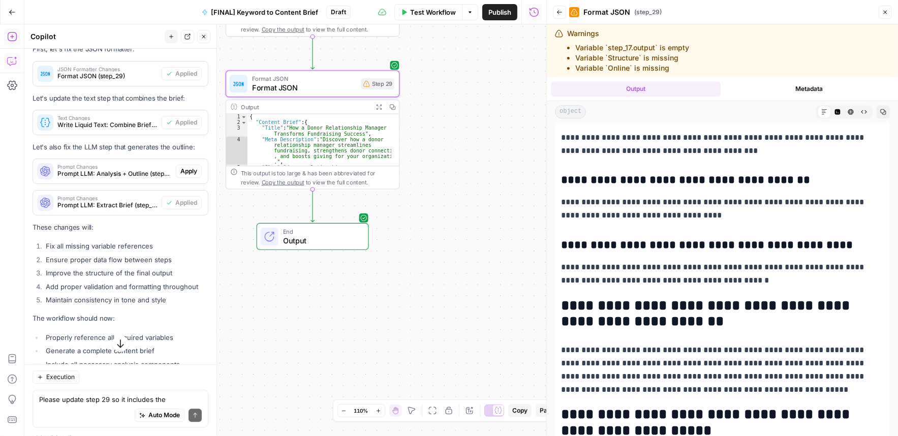
scroll to position [2865, 0]
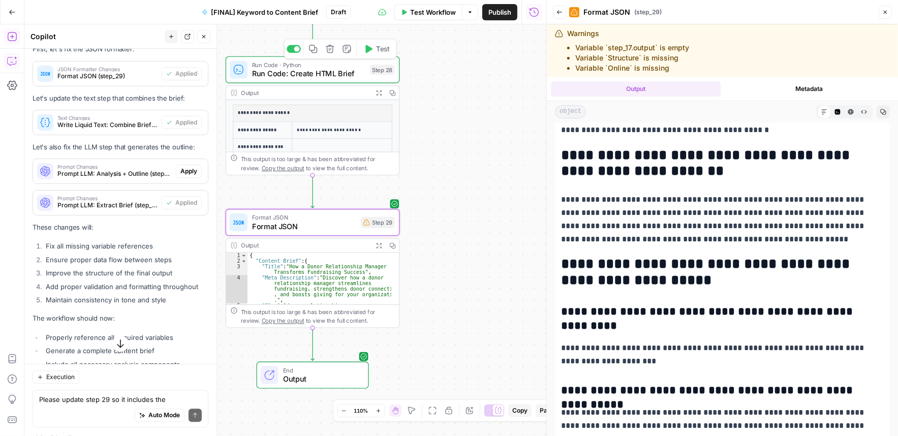
click at [329, 80] on div "Run Code · Python Run Code: Create HTML Brief Step 28 Copy step Delete step Add…" at bounding box center [313, 69] width 174 height 27
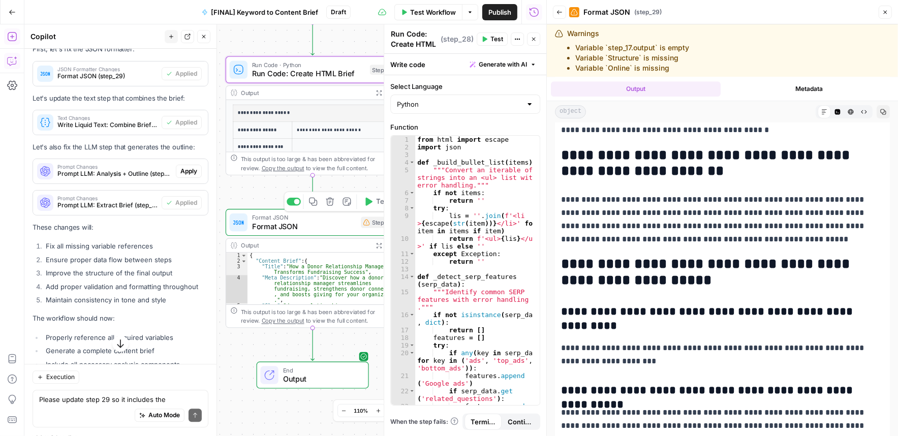
click at [329, 224] on span "Format JSON" at bounding box center [304, 226] width 104 height 11
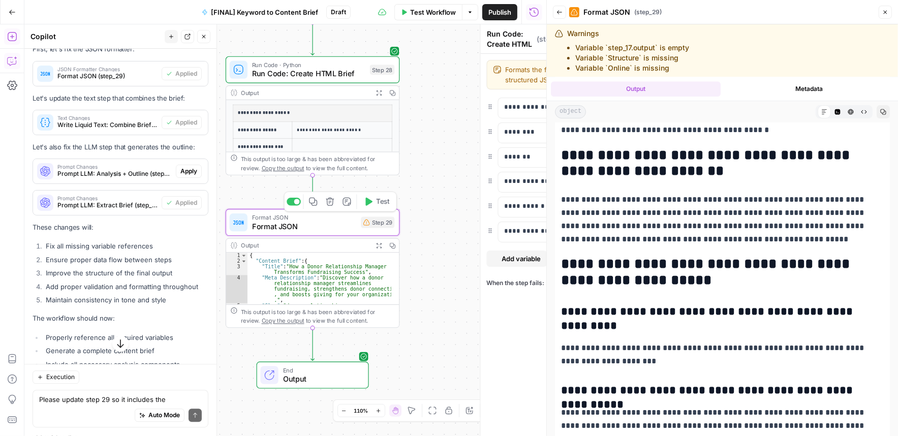
type textarea "Format JSON"
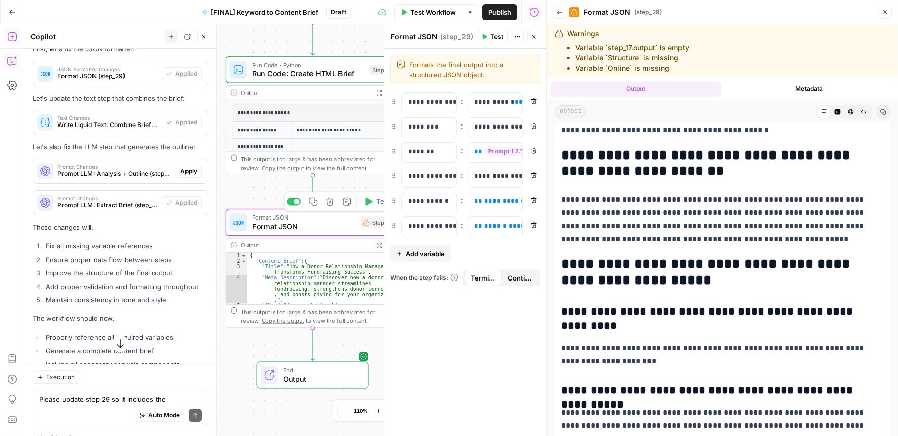
click at [291, 203] on div at bounding box center [294, 202] width 14 height 8
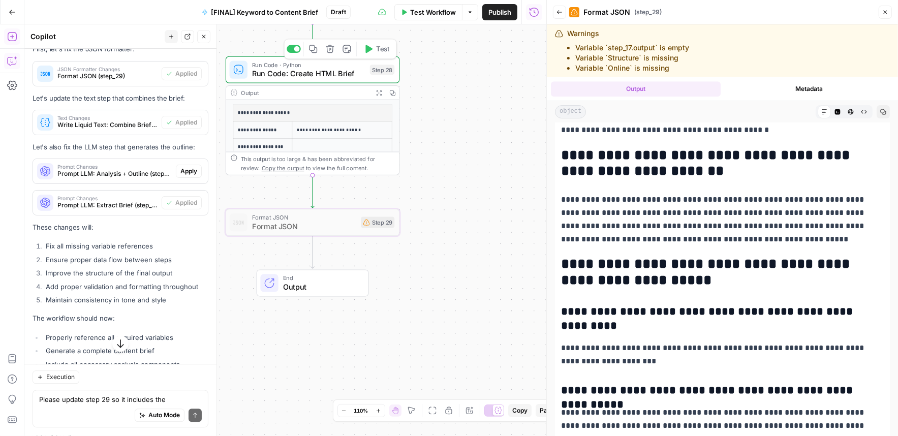
drag, startPoint x: 281, startPoint y: 70, endPoint x: 546, endPoint y: 202, distance: 295.4
click at [281, 69] on span "Run Code: Create HTML Brief" at bounding box center [308, 73] width 113 height 11
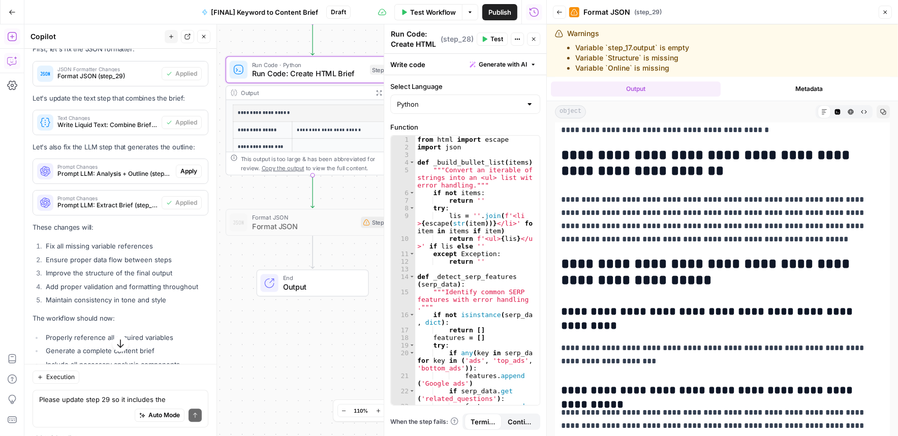
click at [357, 90] on div "Output" at bounding box center [305, 92] width 128 height 9
click at [300, 78] on span "Run Code: Create HTML Brief" at bounding box center [308, 73] width 113 height 11
drag, startPoint x: 385, startPoint y: 61, endPoint x: 457, endPoint y: 61, distance: 72.2
click at [325, 69] on span "Run Code: Create HTML Brief" at bounding box center [308, 73] width 113 height 11
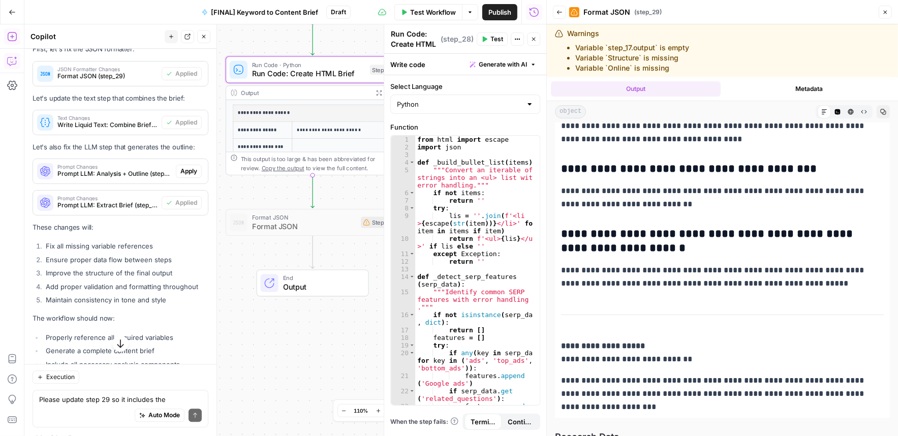
scroll to position [3235, 0]
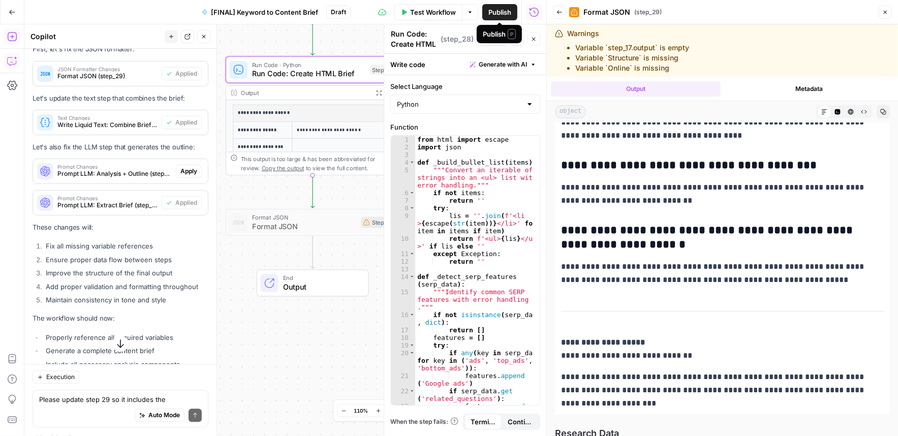
click at [504, 11] on span "Publish" at bounding box center [500, 12] width 23 height 10
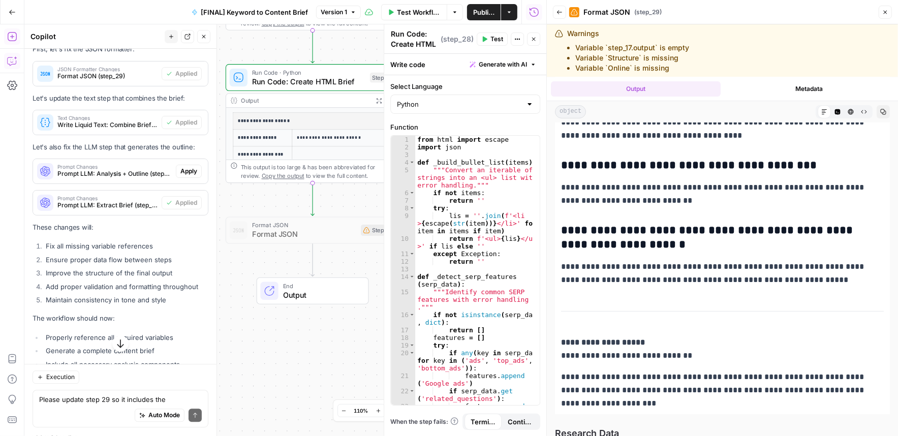
click at [710, 15] on icon "button" at bounding box center [886, 12] width 6 height 6
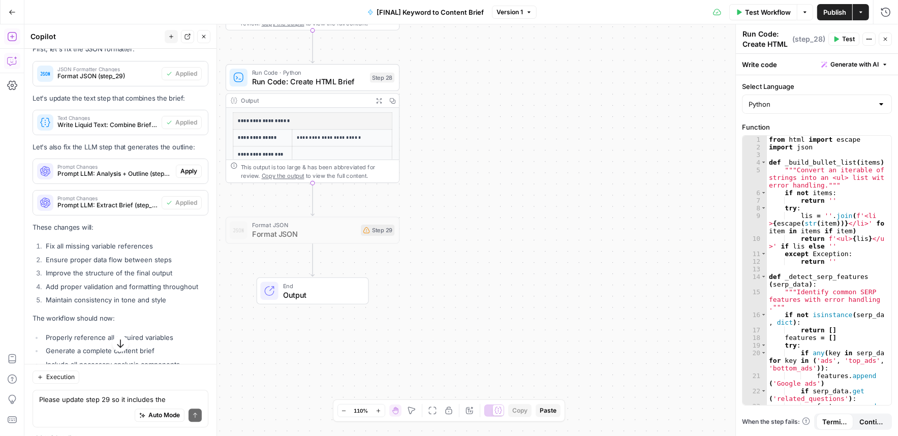
click at [10, 10] on icon "button" at bounding box center [12, 12] width 6 height 5
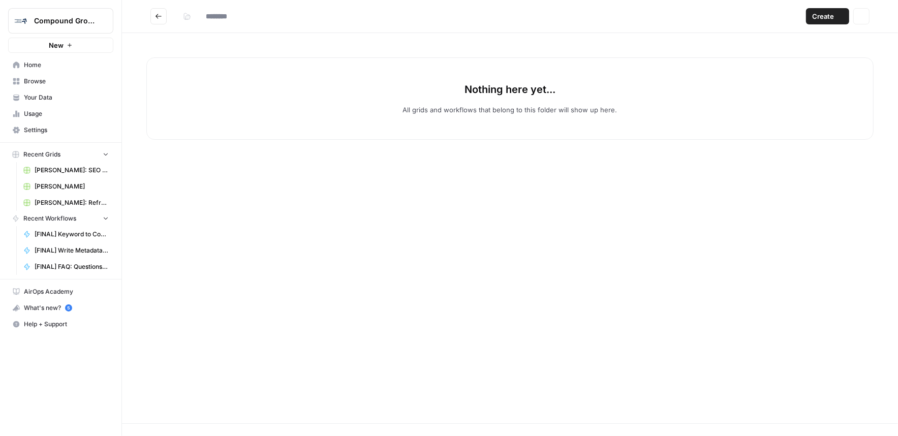
type input "**********"
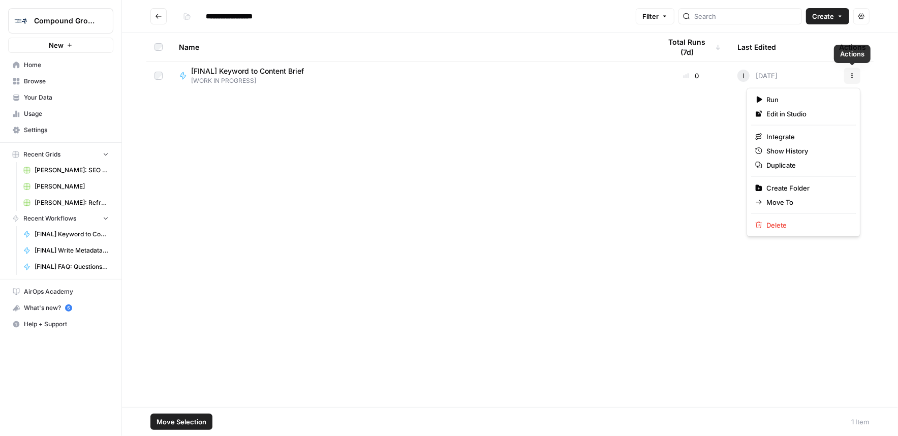
click at [710, 73] on button "Actions" at bounding box center [852, 76] width 16 height 16
click at [710, 205] on span "Move To" at bounding box center [807, 202] width 81 height 10
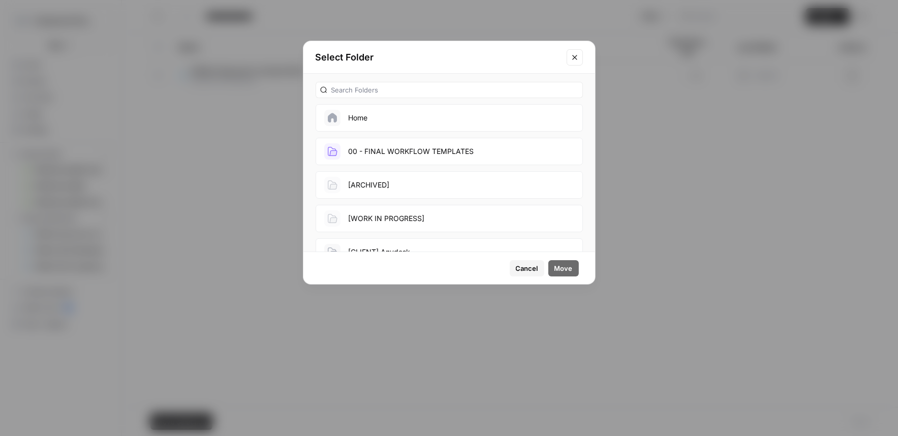
click at [463, 145] on button "00 - FINAL WORKFLOW TEMPLATES" at bounding box center [449, 151] width 267 height 27
click at [566, 268] on span "Move" at bounding box center [564, 268] width 18 height 10
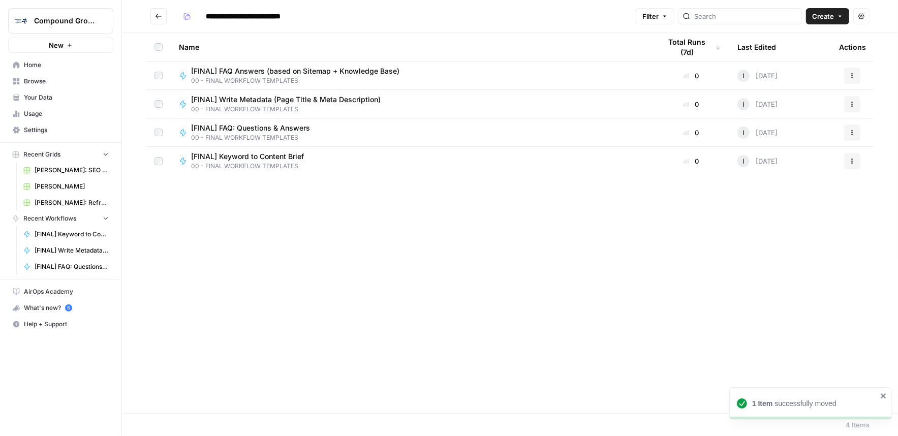
click at [264, 158] on span "[FINAL] Keyword to Content Brief" at bounding box center [247, 157] width 113 height 10
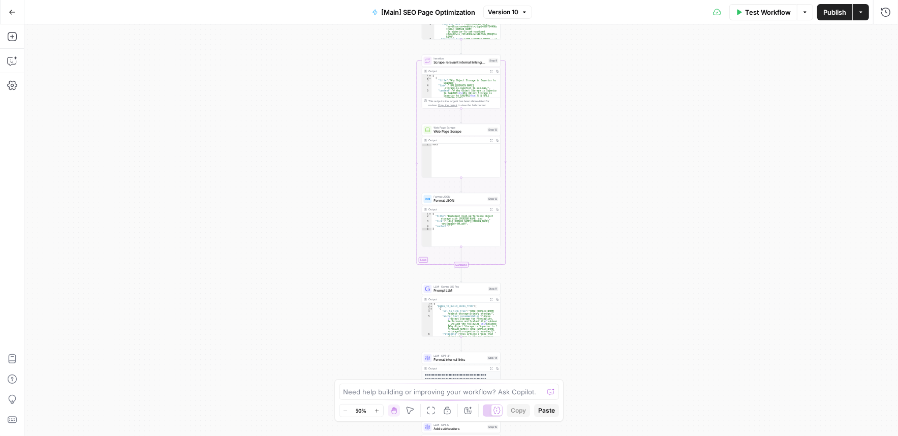
click at [20, 15] on button "Go Back" at bounding box center [12, 12] width 18 height 18
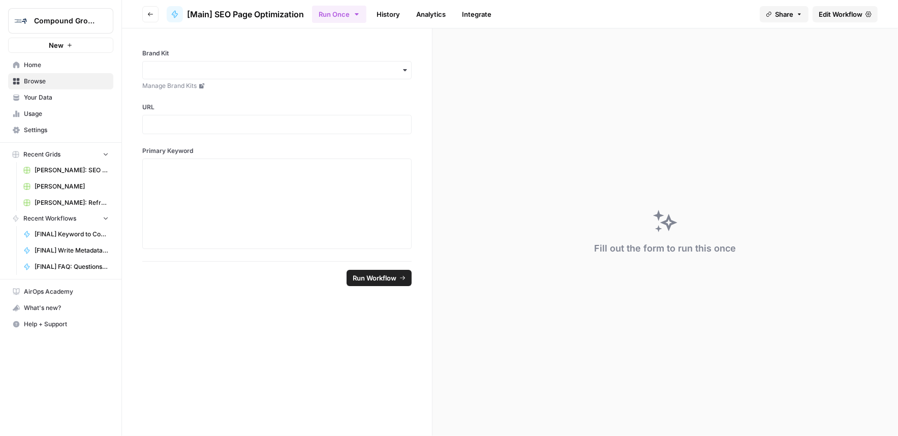
click at [40, 67] on span "Home" at bounding box center [66, 65] width 85 height 9
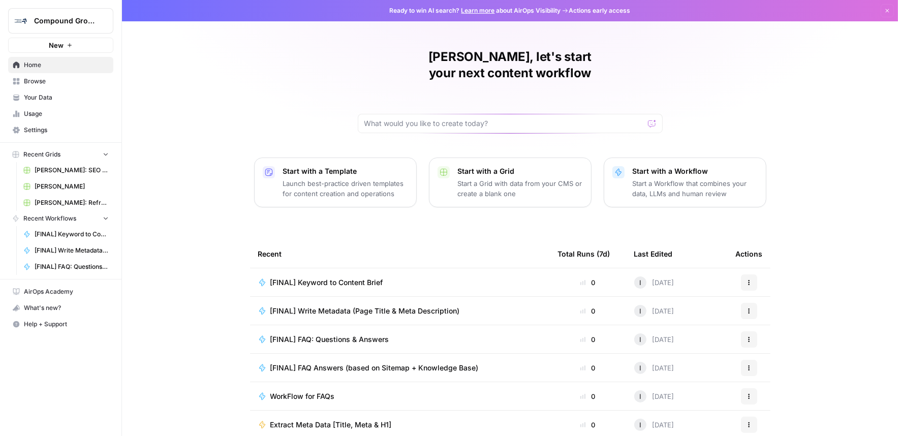
click at [44, 92] on link "Your Data" at bounding box center [60, 97] width 105 height 16
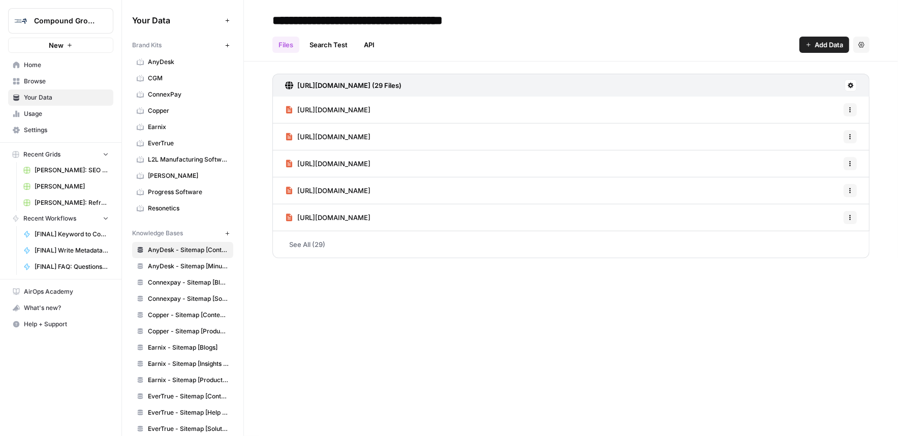
drag, startPoint x: 843, startPoint y: 312, endPoint x: 553, endPoint y: 11, distance: 418.2
click at [153, 109] on span "Copper" at bounding box center [188, 110] width 81 height 9
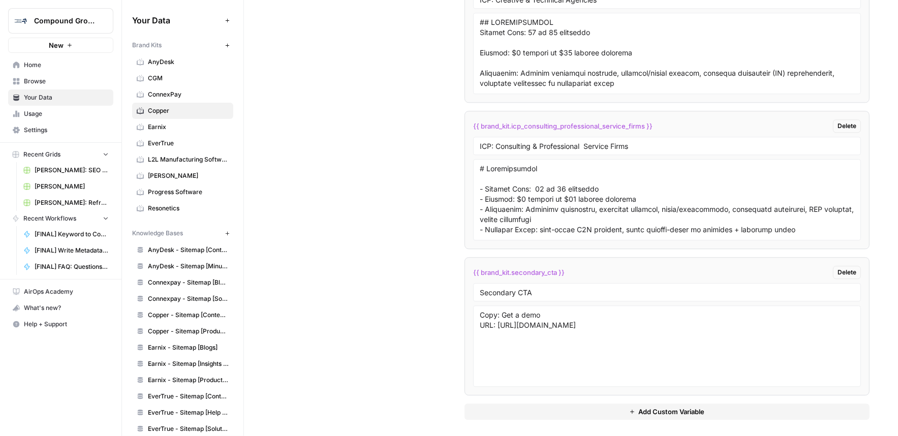
scroll to position [2163, 0]
click at [166, 316] on span "Copper - Sitemap [Content: Blogs, Guides, etc.]" at bounding box center [188, 315] width 81 height 9
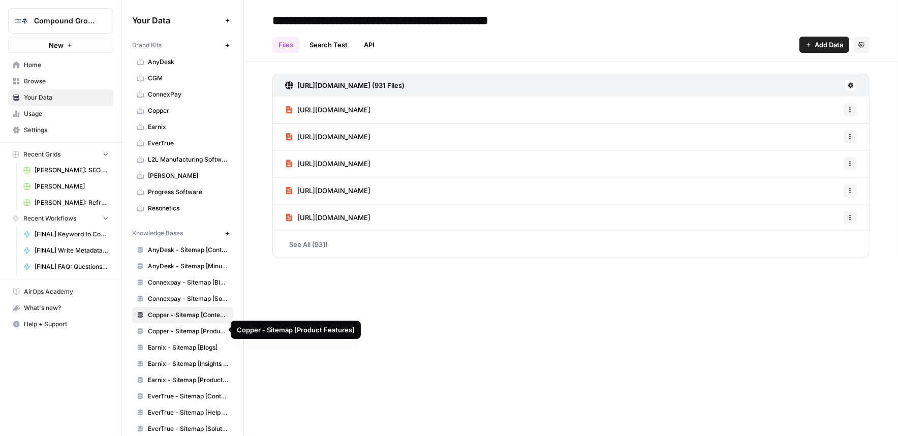
click at [150, 330] on span "Copper - Sitemap [Product Features]" at bounding box center [188, 331] width 81 height 9
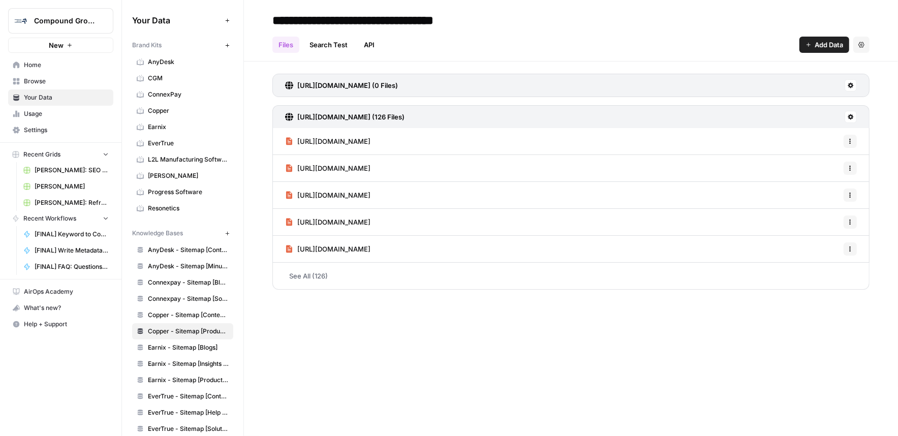
click at [43, 80] on span "Browse" at bounding box center [66, 81] width 85 height 9
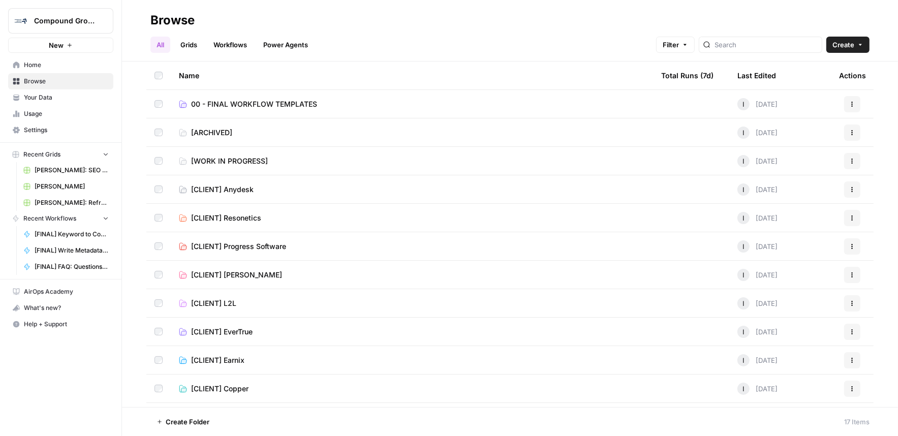
drag, startPoint x: 491, startPoint y: 26, endPoint x: 447, endPoint y: 19, distance: 44.8
click at [449, 20] on h2 "Browse" at bounding box center [509, 20] width 719 height 16
drag, startPoint x: 516, startPoint y: 19, endPoint x: 481, endPoint y: 18, distance: 35.1
click at [481, 18] on h2 "Browse" at bounding box center [509, 20] width 719 height 16
click at [763, 15] on h2 "Browse" at bounding box center [509, 20] width 719 height 16
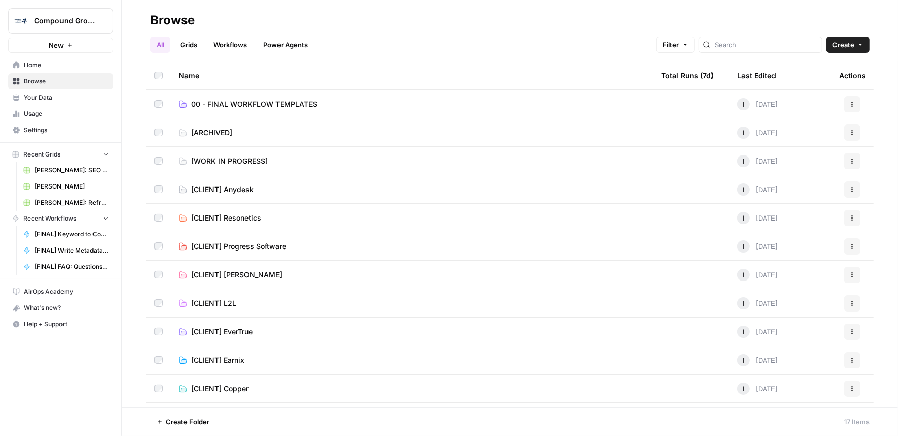
click at [46, 99] on span "Your Data" at bounding box center [66, 97] width 85 height 9
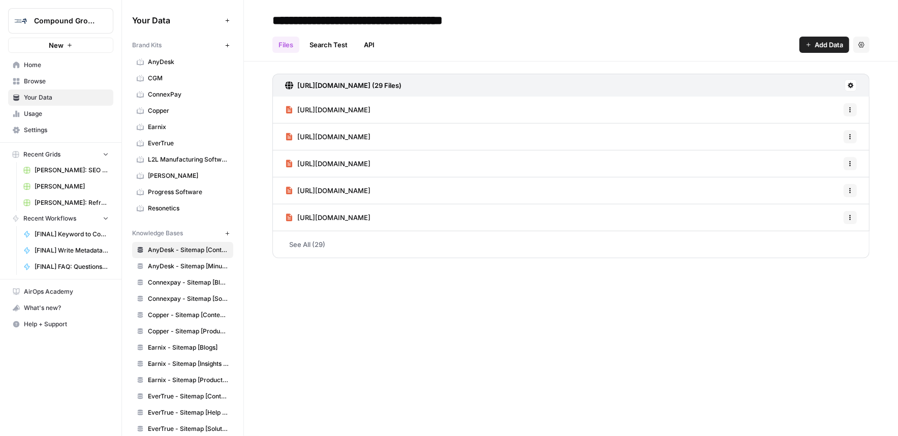
click at [54, 64] on span "Home" at bounding box center [66, 65] width 85 height 9
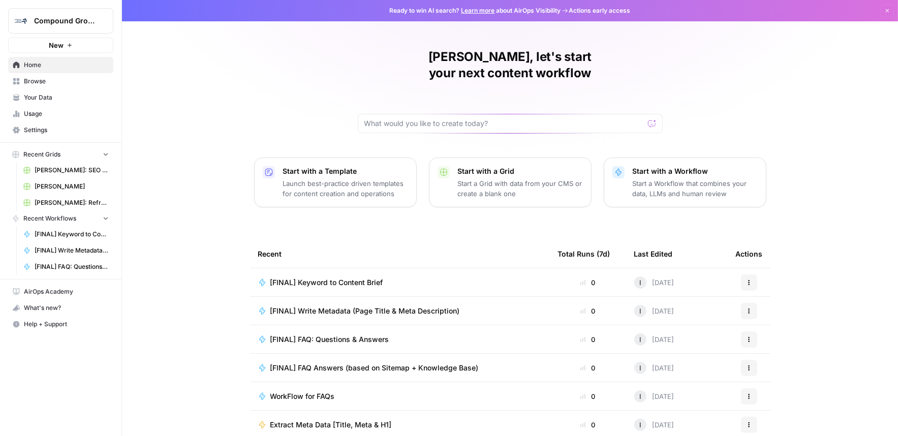
click at [28, 94] on span "Your Data" at bounding box center [66, 97] width 85 height 9
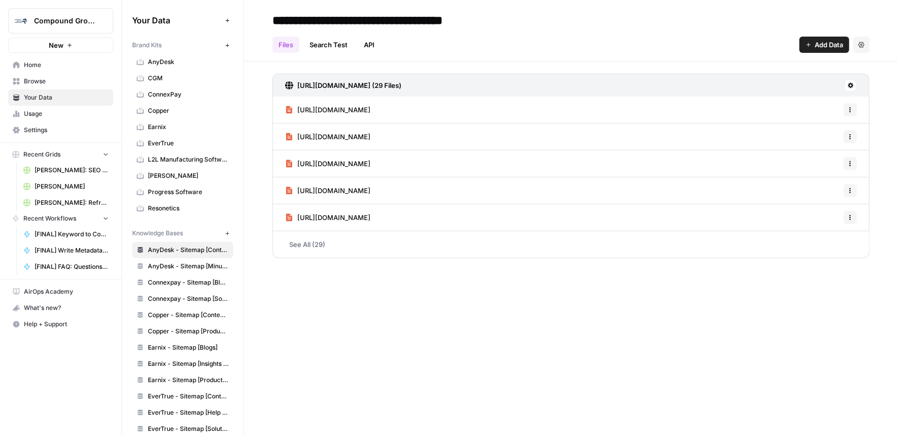
click at [36, 65] on span "Home" at bounding box center [66, 65] width 85 height 9
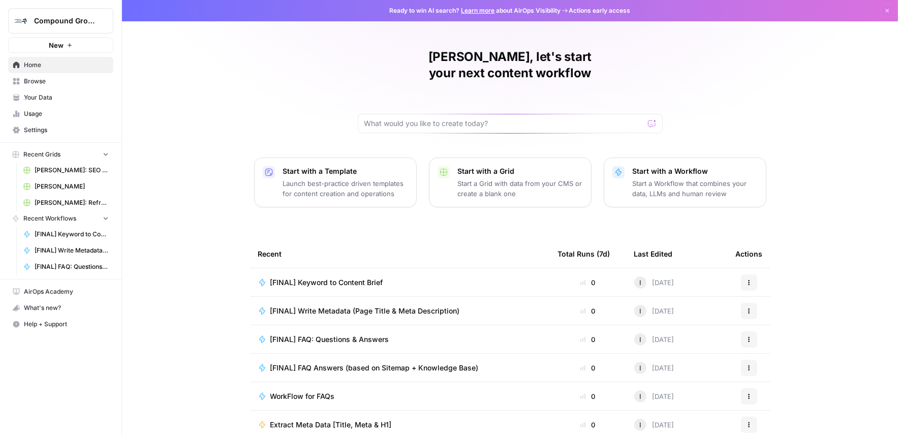
click at [353, 278] on span "[FINAL] Keyword to Content Brief" at bounding box center [326, 283] width 113 height 10
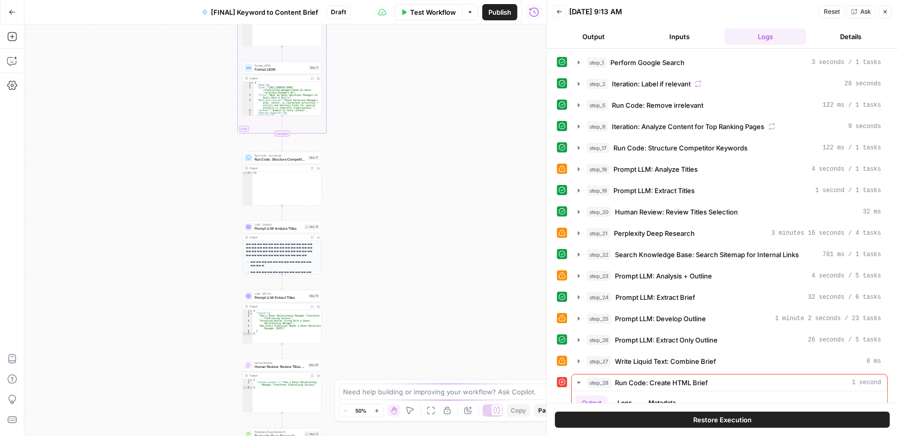
click at [16, 13] on button "Go Back" at bounding box center [12, 12] width 18 height 18
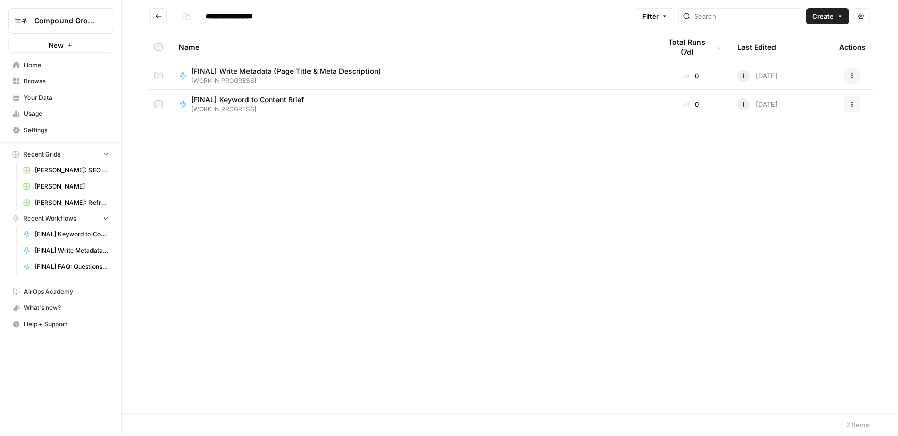
click at [157, 17] on icon "Go back" at bounding box center [158, 16] width 7 height 7
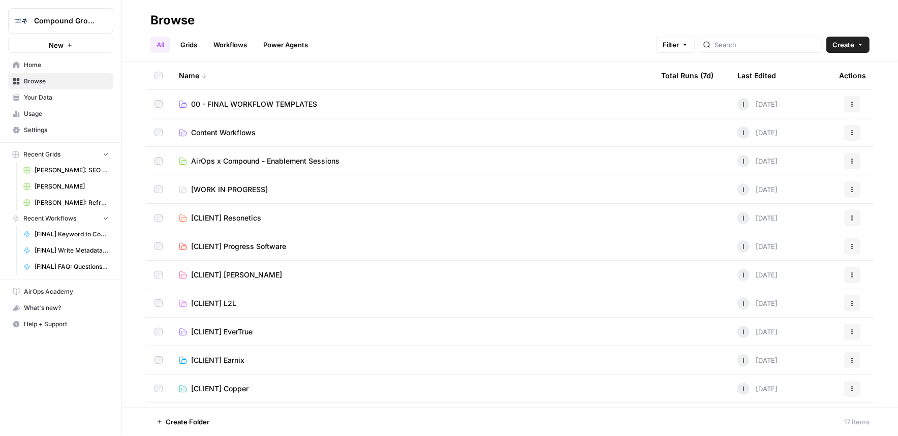
click at [285, 107] on span "00 - FINAL WORKFLOW TEMPLATES" at bounding box center [254, 104] width 126 height 10
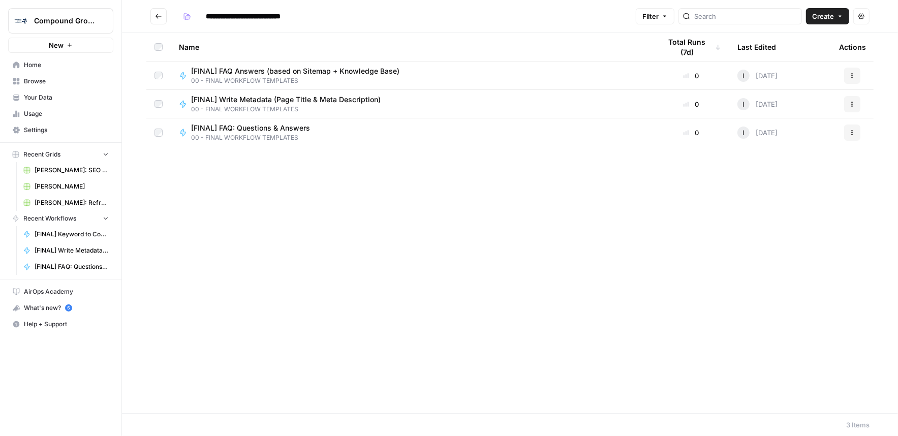
click at [50, 81] on span "Browse" at bounding box center [66, 81] width 85 height 9
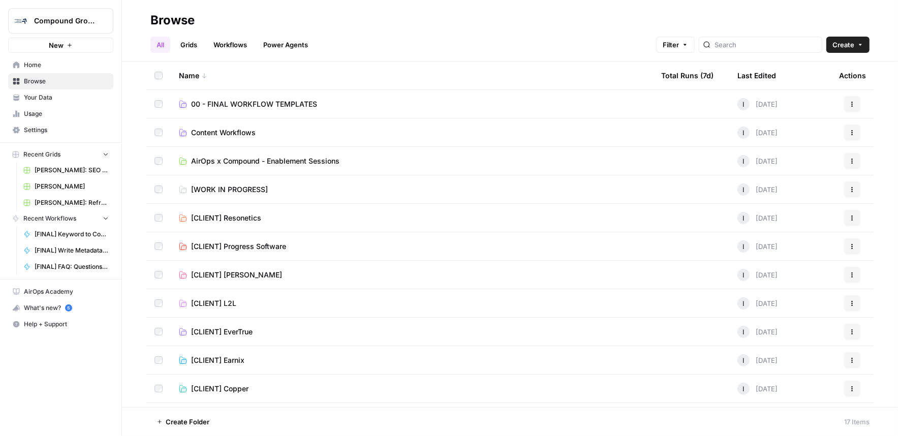
click at [241, 191] on span "[WORK IN PROGRESS]" at bounding box center [229, 190] width 77 height 10
